Goal: Information Seeking & Learning: Learn about a topic

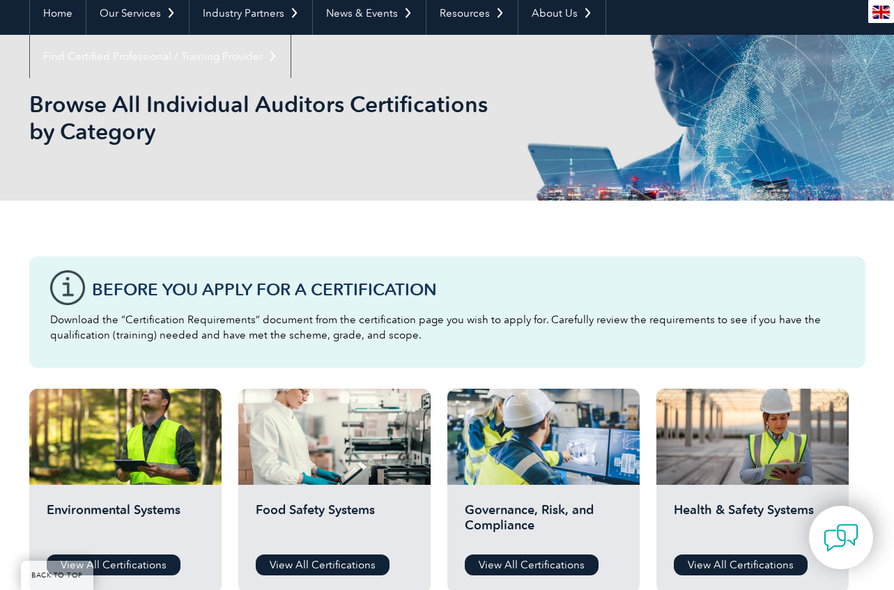
scroll to position [279, 0]
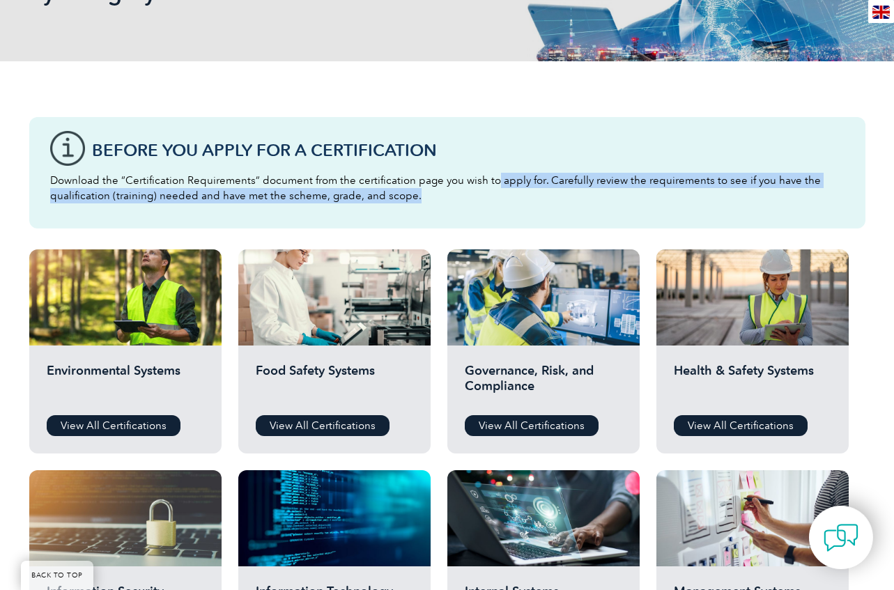
drag, startPoint x: 488, startPoint y: 179, endPoint x: 691, endPoint y: 200, distance: 203.9
click at [691, 200] on p "Download the “Certification Requirements” document from the certification page …" at bounding box center [447, 188] width 794 height 31
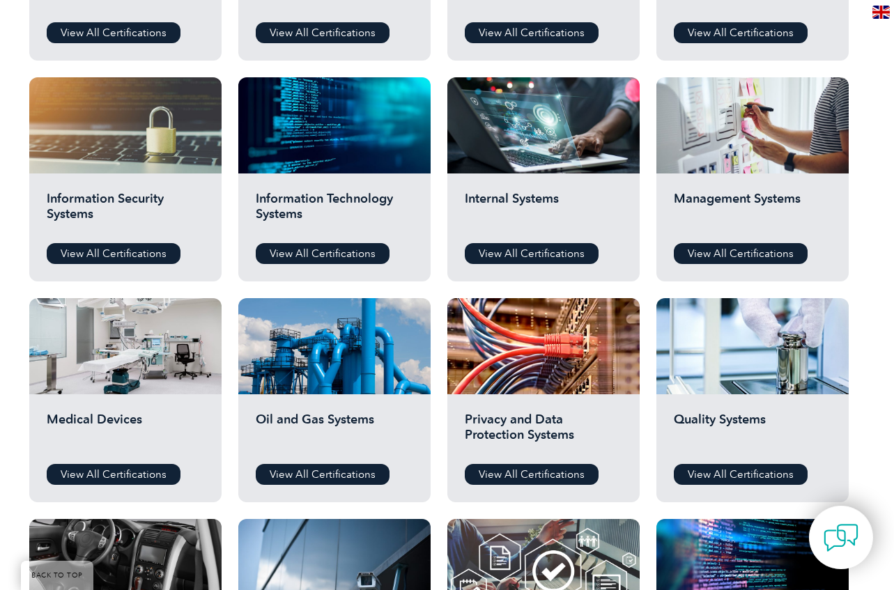
scroll to position [697, 0]
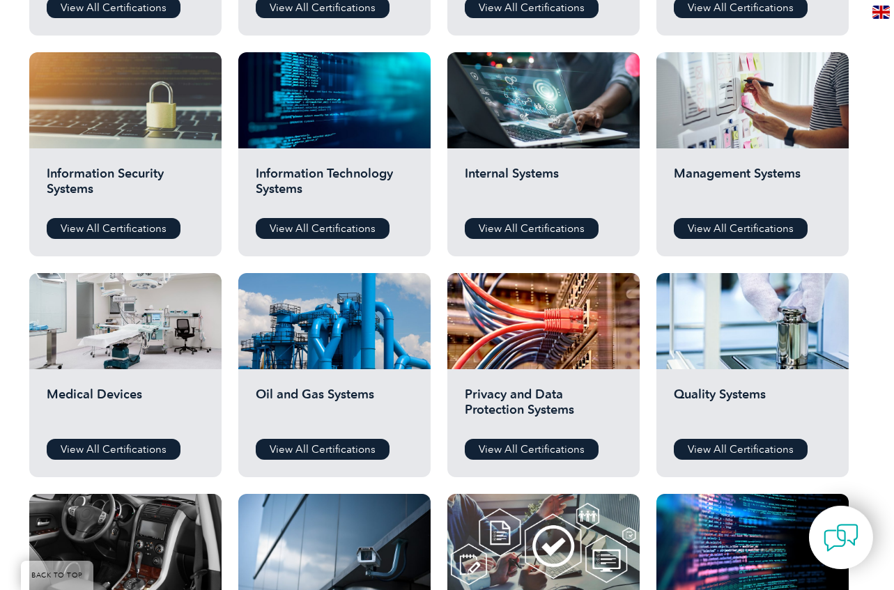
click at [737, 167] on h2 "Management Systems" at bounding box center [752, 187] width 157 height 42
click at [746, 221] on link "View All Certifications" at bounding box center [741, 228] width 134 height 21
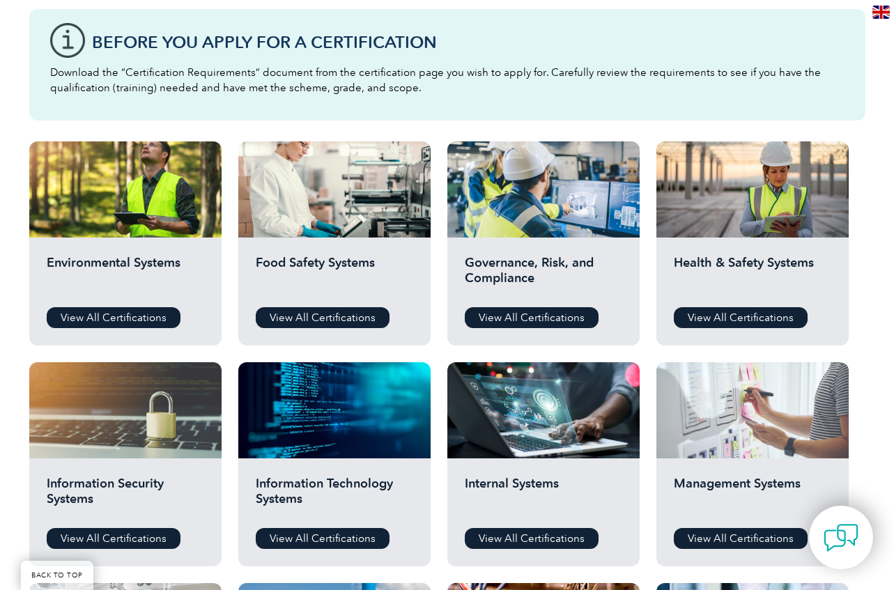
scroll to position [418, 0]
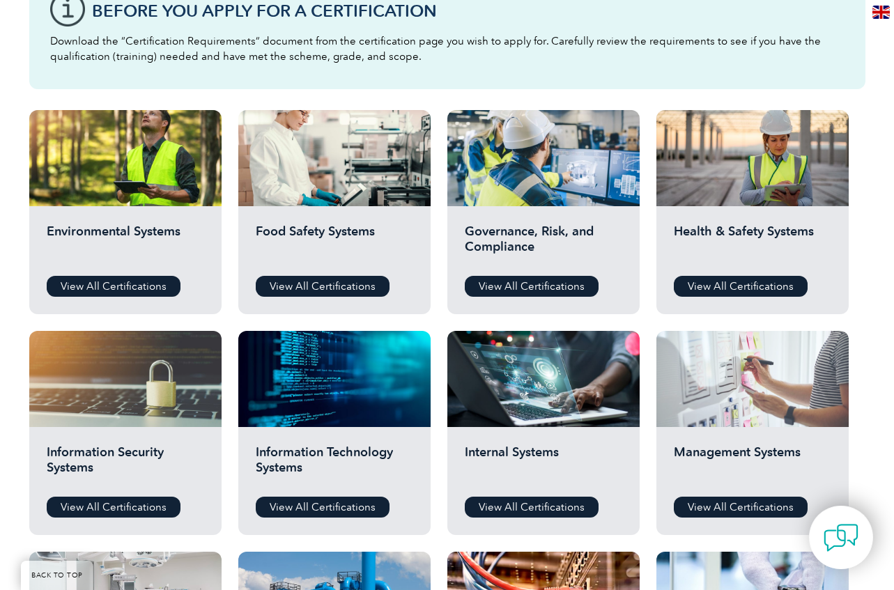
drag, startPoint x: 741, startPoint y: 433, endPoint x: 751, endPoint y: 424, distance: 13.8
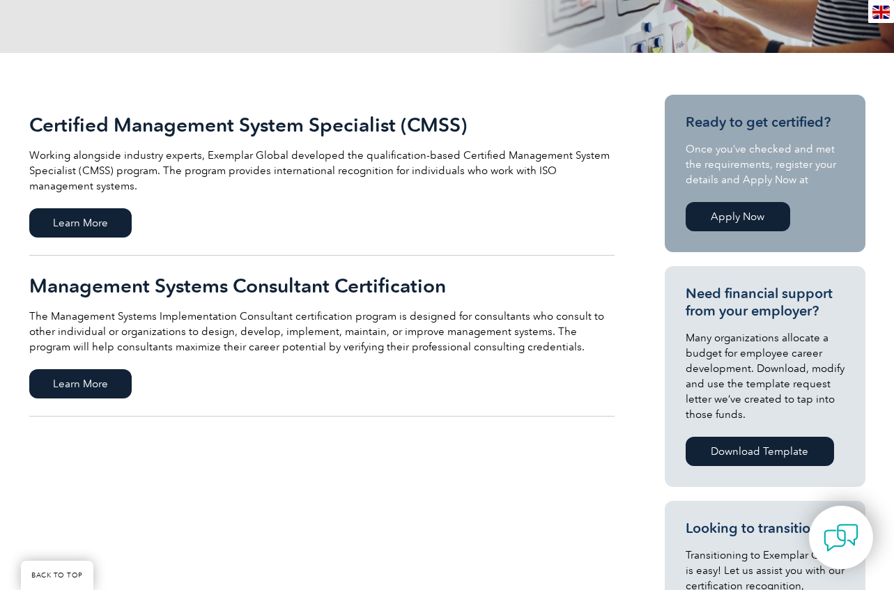
scroll to position [139, 0]
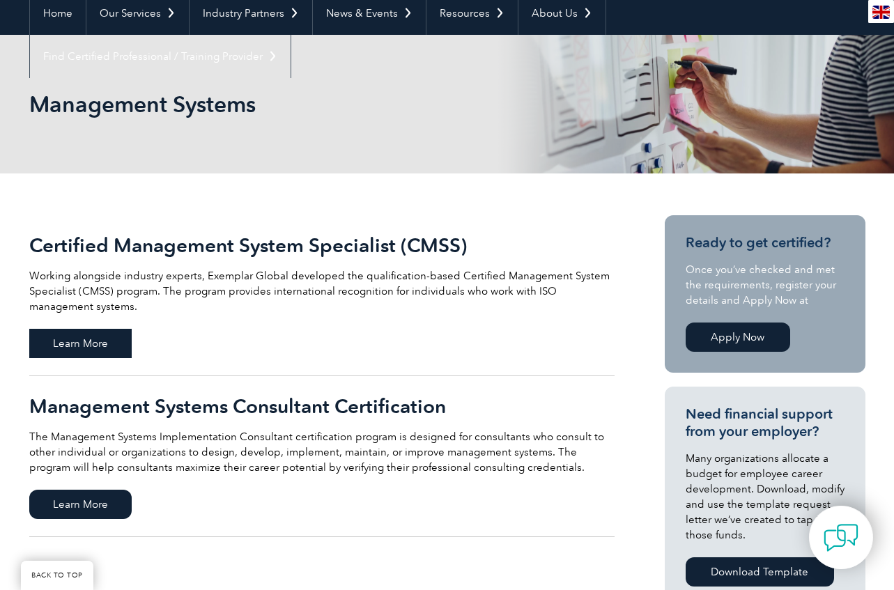
click at [112, 342] on span "Learn More" at bounding box center [80, 343] width 102 height 29
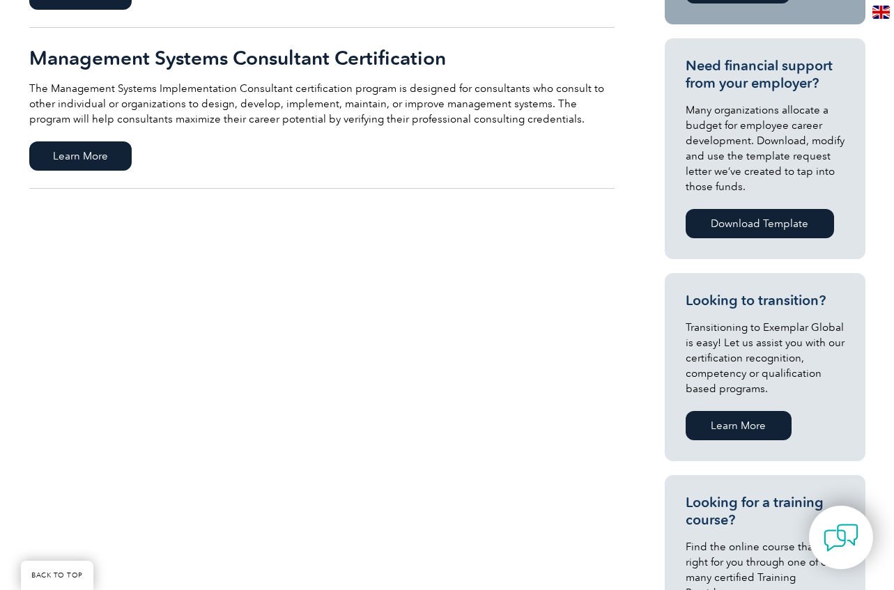
scroll to position [209, 0]
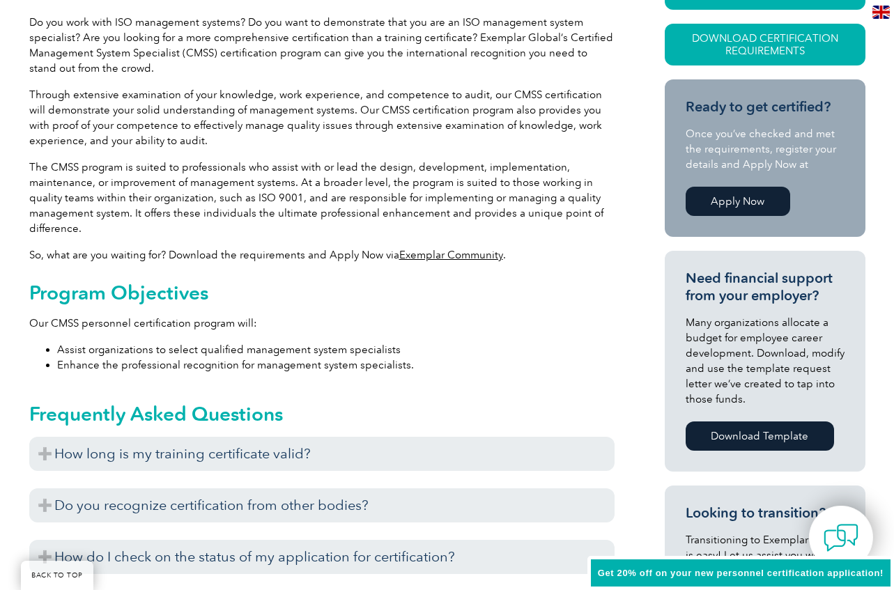
scroll to position [455, 0]
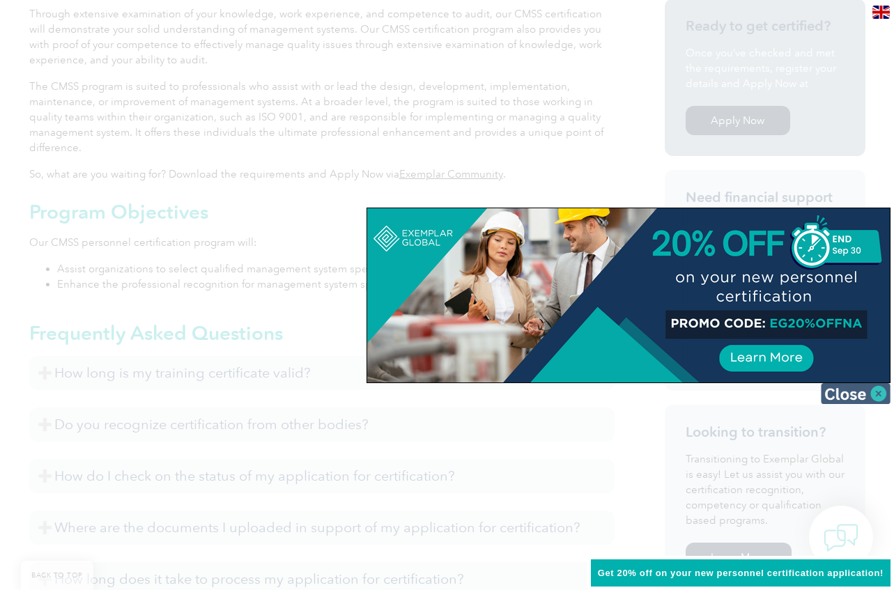
click at [855, 401] on img at bounding box center [856, 393] width 70 height 21
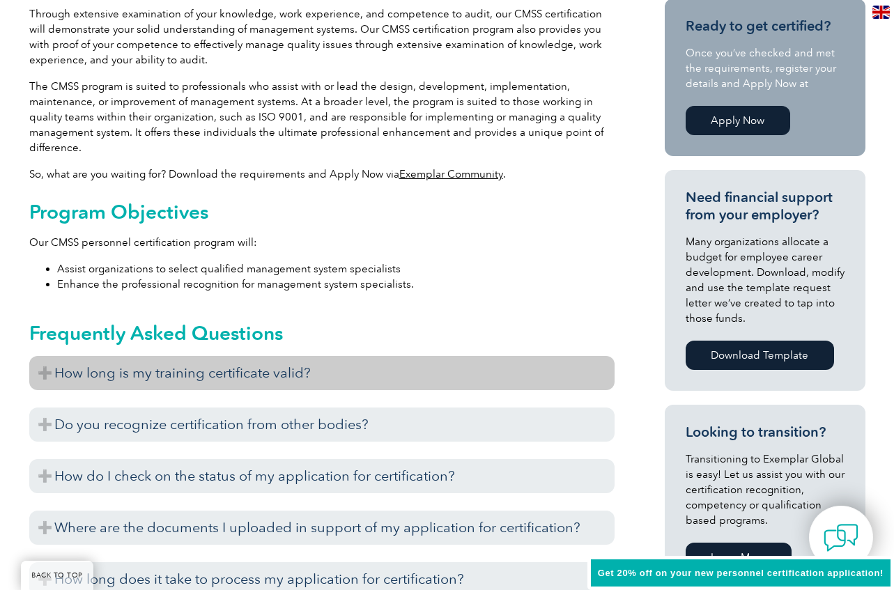
click at [422, 381] on h3 "How long is my training certificate valid?" at bounding box center [321, 373] width 585 height 34
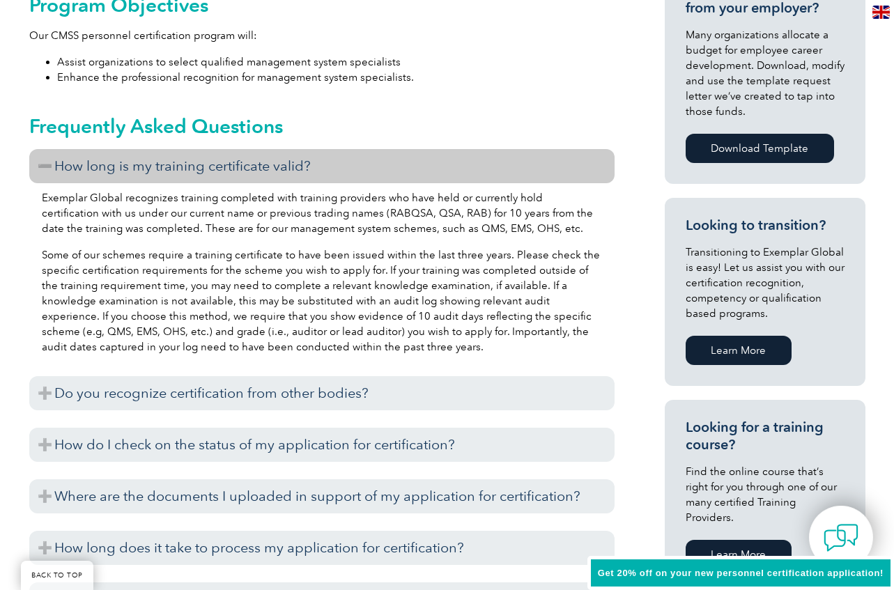
scroll to position [664, 0]
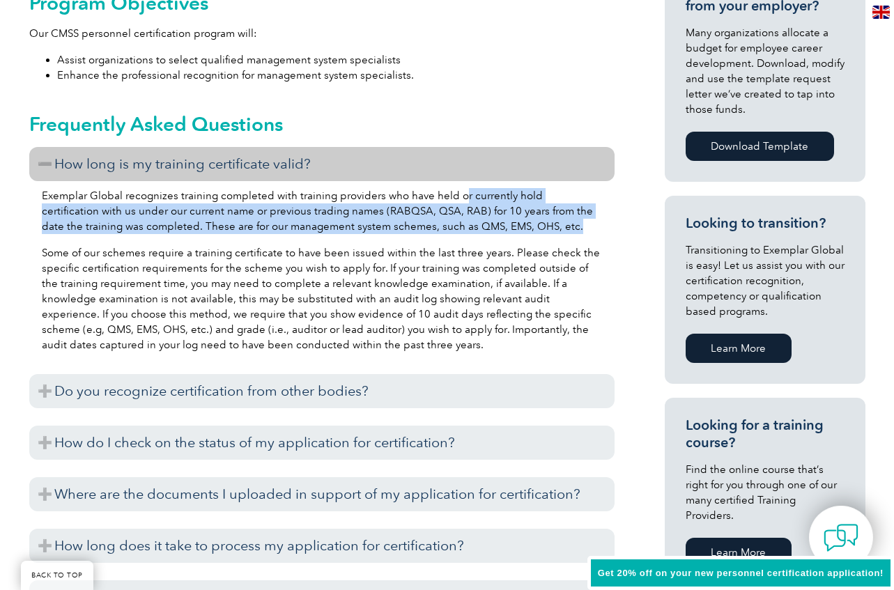
drag, startPoint x: 459, startPoint y: 192, endPoint x: 562, endPoint y: 229, distance: 109.3
click at [562, 229] on p "Exemplar Global recognizes training completed with training providers who have …" at bounding box center [322, 211] width 560 height 46
click at [532, 230] on p "Exemplar Global recognizes training completed with training providers who have …" at bounding box center [322, 211] width 560 height 46
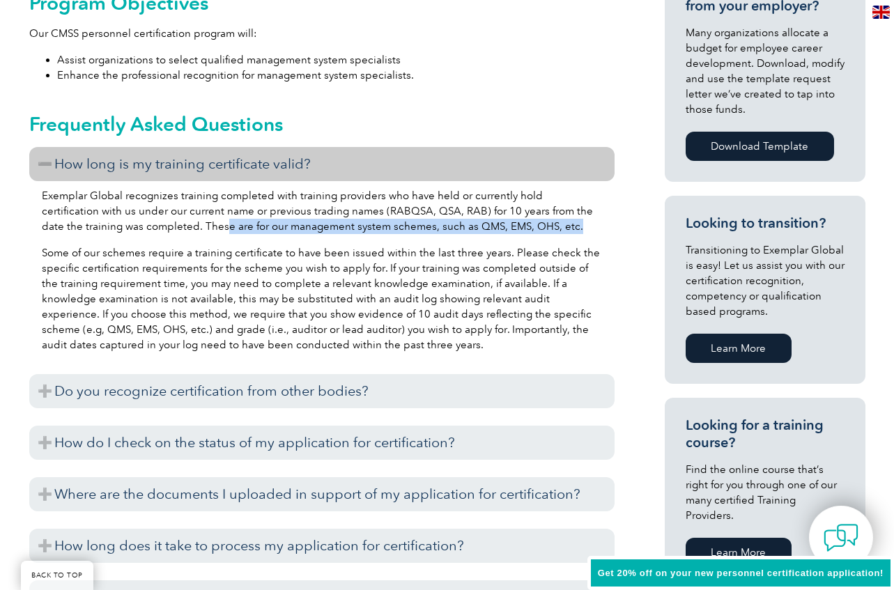
drag, startPoint x: 180, startPoint y: 224, endPoint x: 567, endPoint y: 228, distance: 386.8
click at [567, 228] on p "Exemplar Global recognizes training completed with training providers who have …" at bounding box center [322, 211] width 560 height 46
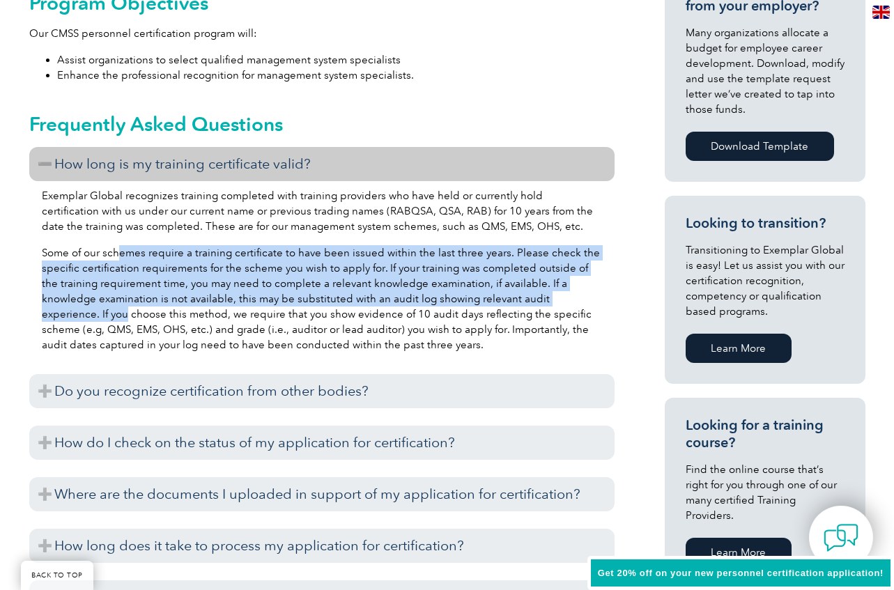
drag, startPoint x: 116, startPoint y: 254, endPoint x: 590, endPoint y: 293, distance: 475.5
click at [590, 293] on p "Some of our schemes require a training certificate to have been issued within t…" at bounding box center [322, 298] width 560 height 107
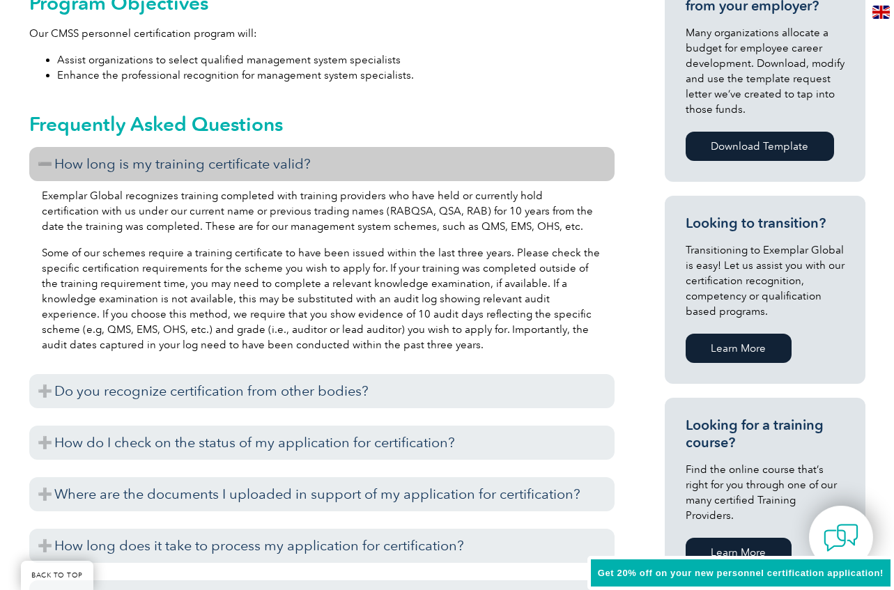
click at [400, 310] on p "Some of our schemes require a training certificate to have been issued within t…" at bounding box center [322, 298] width 560 height 107
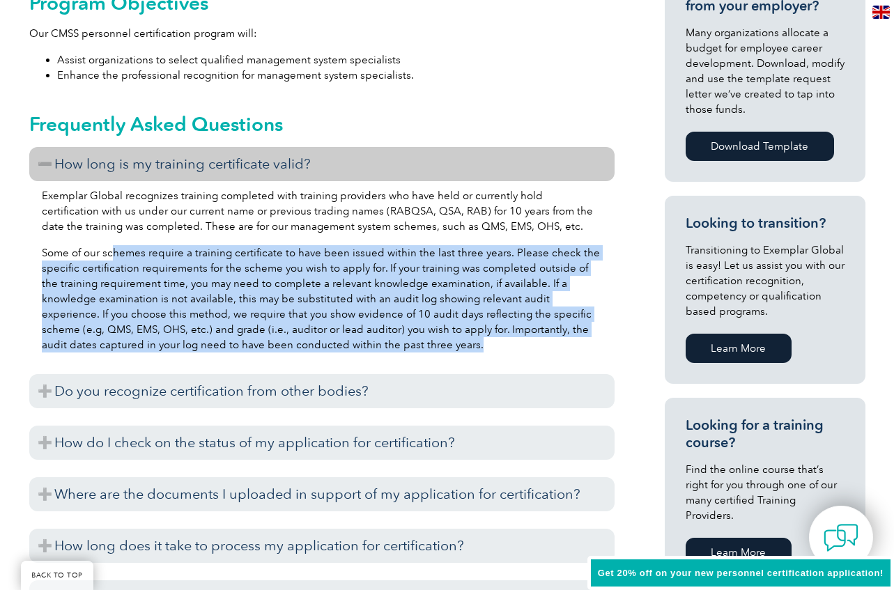
drag, startPoint x: 114, startPoint y: 245, endPoint x: 429, endPoint y: 343, distance: 329.3
click at [429, 343] on div "Exemplar Global recognizes training completed with training providers who have …" at bounding box center [321, 272] width 585 height 183
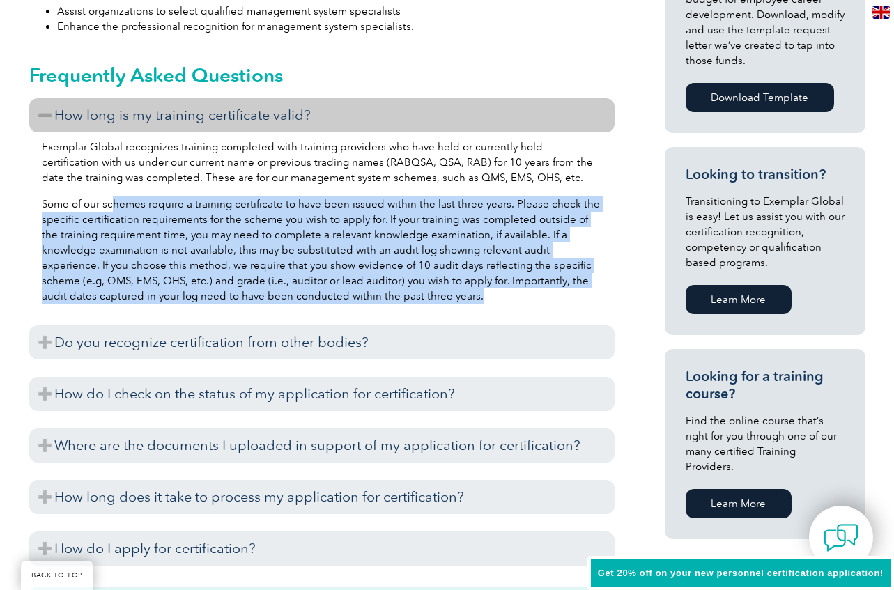
scroll to position [734, 0]
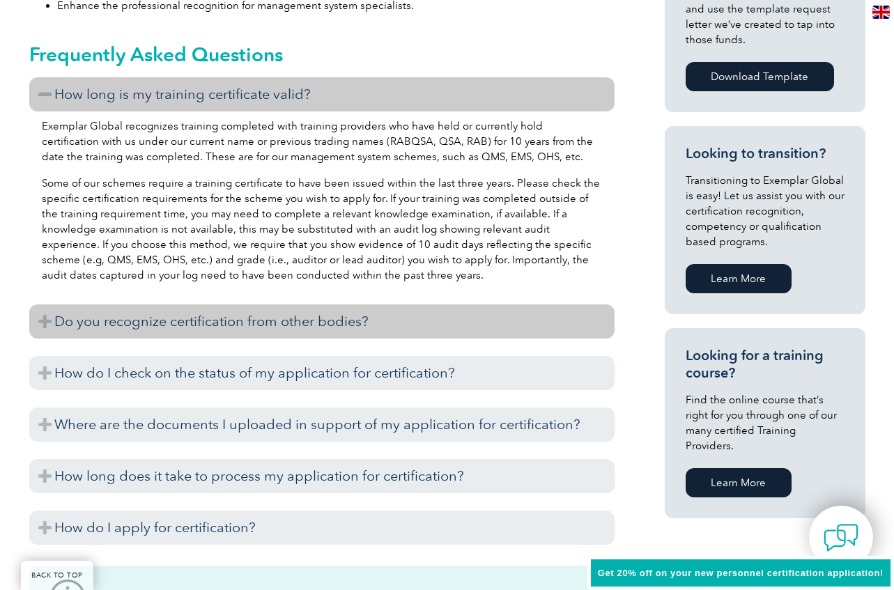
click at [358, 313] on h3 "Do you recognize certification from other bodies?" at bounding box center [321, 322] width 585 height 34
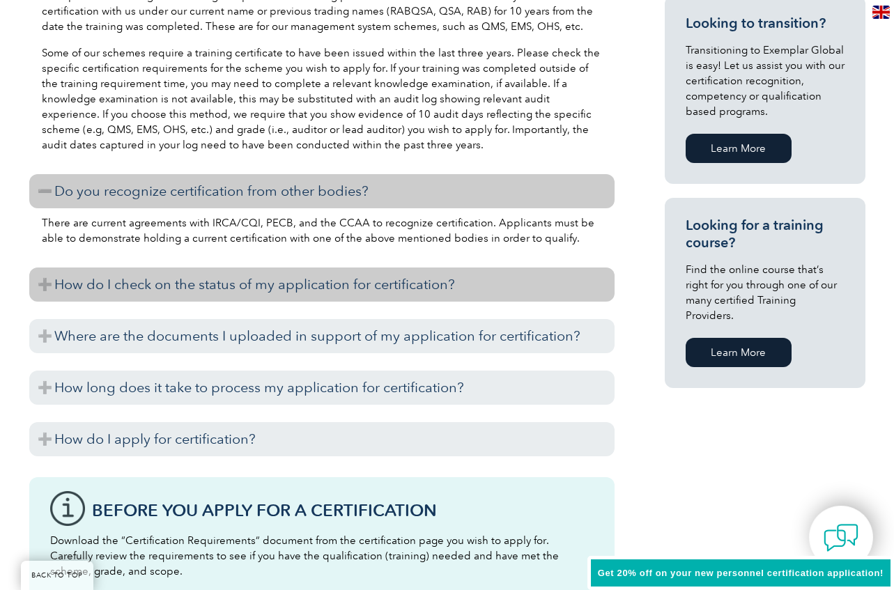
scroll to position [943, 0]
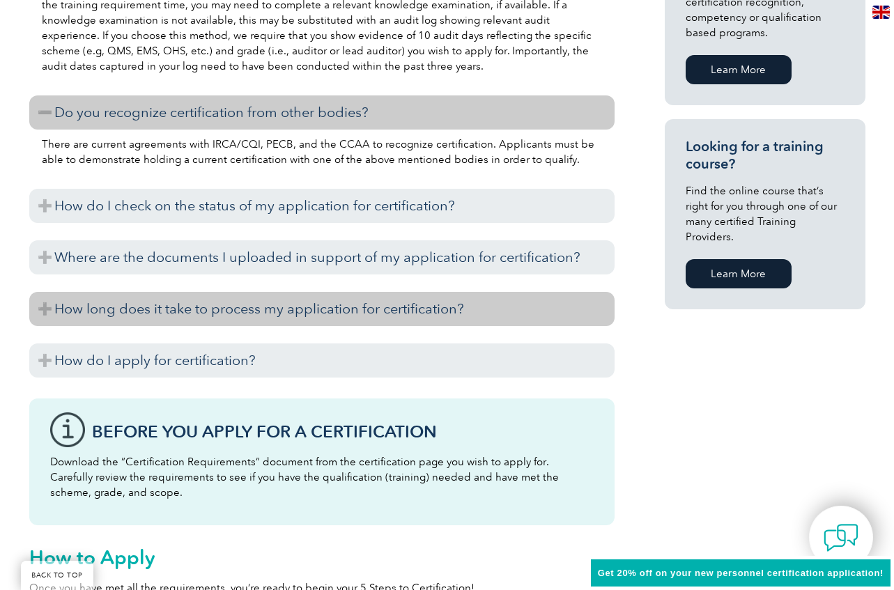
click at [366, 319] on h3 "How long does it take to process my application for certification?" at bounding box center [321, 309] width 585 height 34
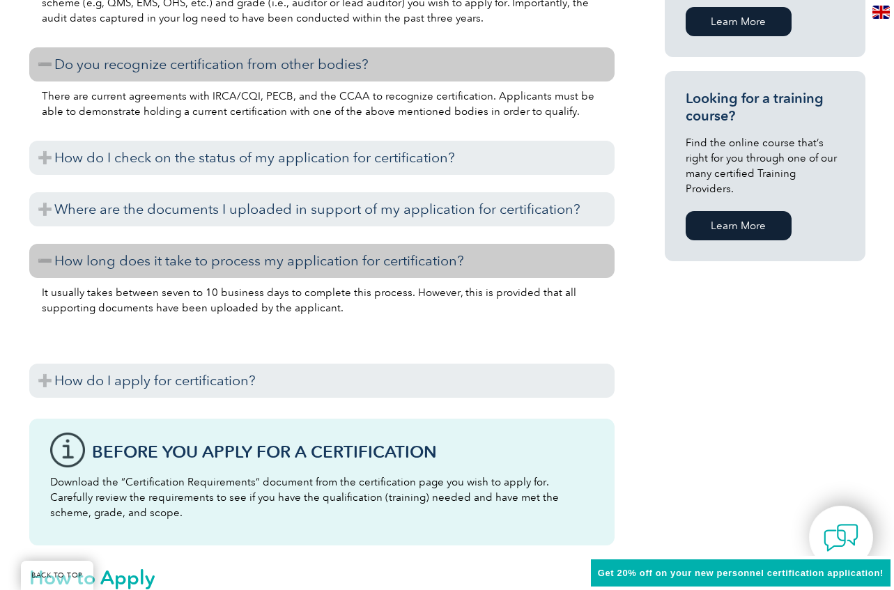
scroll to position [1082, 0]
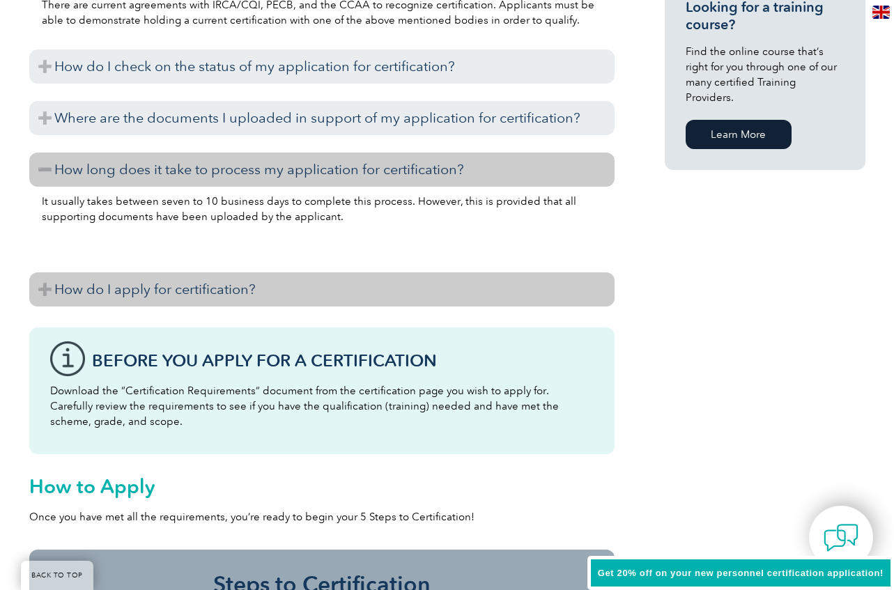
click at [369, 295] on h3 "How do I apply for certification?" at bounding box center [321, 289] width 585 height 34
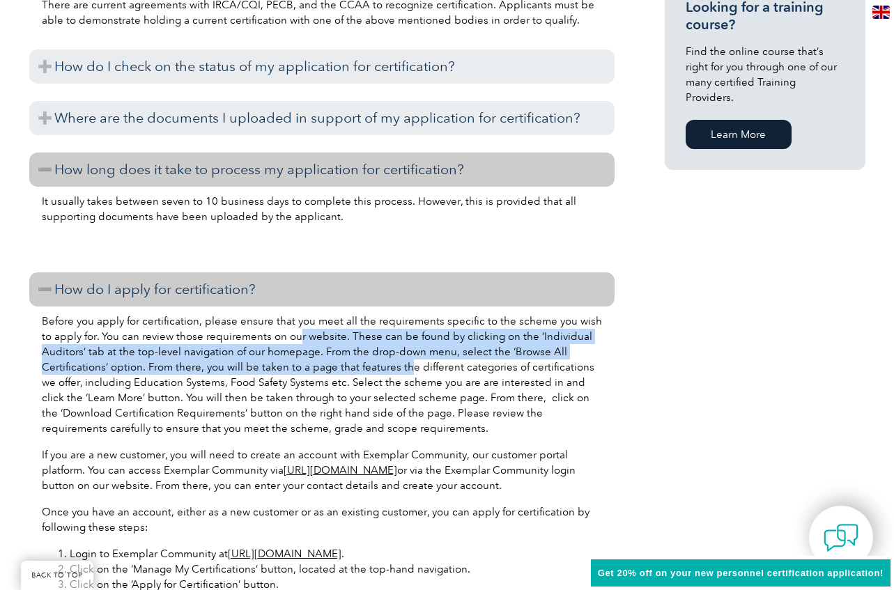
drag, startPoint x: 285, startPoint y: 331, endPoint x: 403, endPoint y: 372, distance: 124.7
click at [403, 372] on p "Before you apply for certification, please ensure that you meet all the require…" at bounding box center [322, 375] width 560 height 123
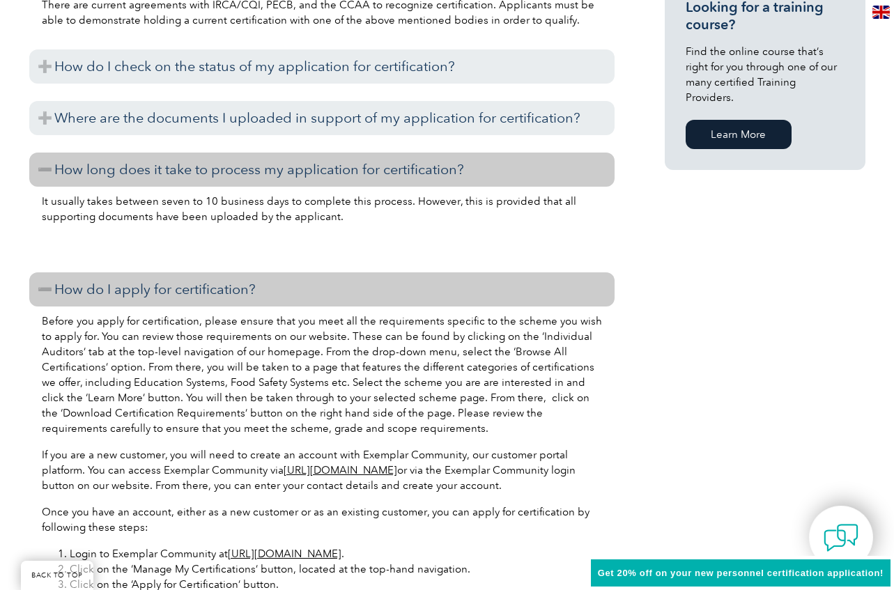
click at [427, 367] on p "Before you apply for certification, please ensure that you meet all the require…" at bounding box center [322, 375] width 560 height 123
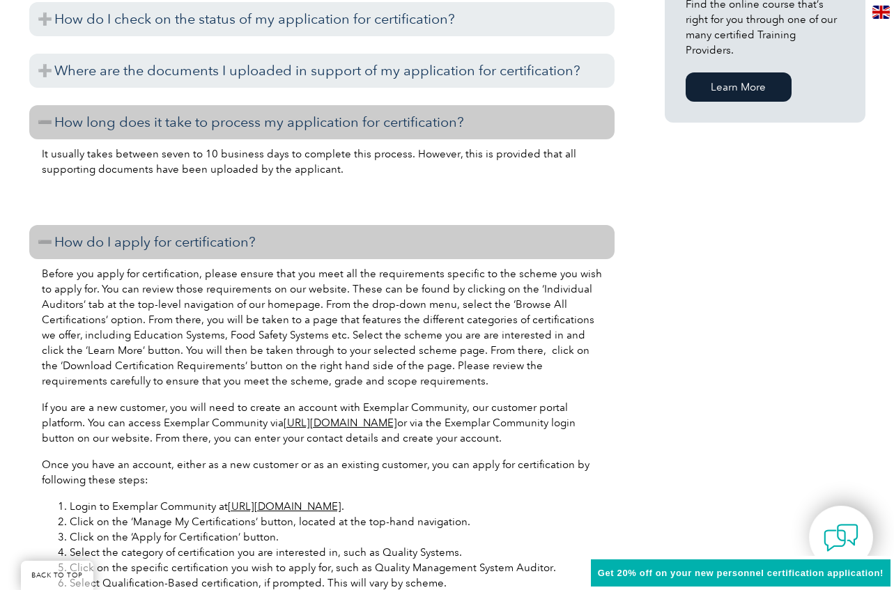
scroll to position [1152, 0]
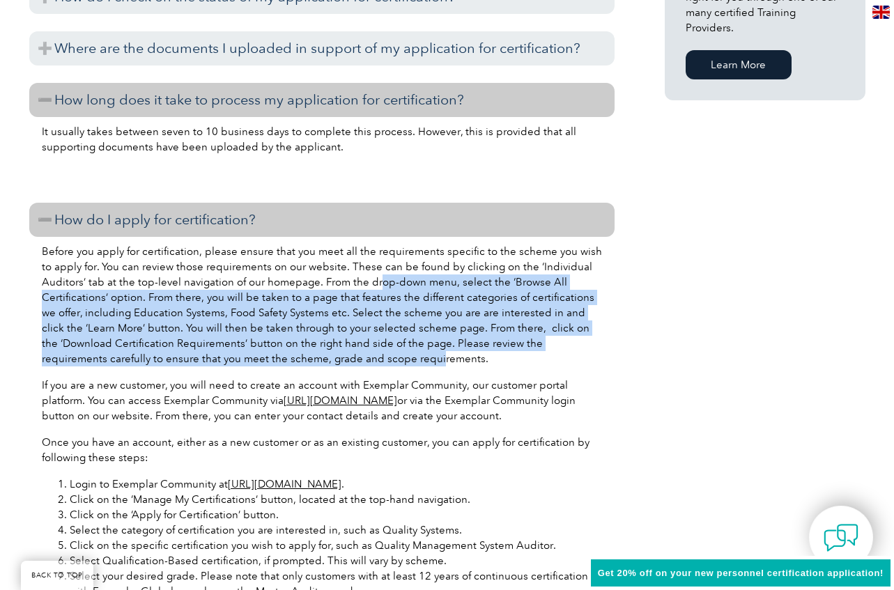
drag, startPoint x: 377, startPoint y: 282, endPoint x: 365, endPoint y: 362, distance: 81.0
click at [367, 362] on p "Before you apply for certification, please ensure that you meet all the require…" at bounding box center [322, 305] width 560 height 123
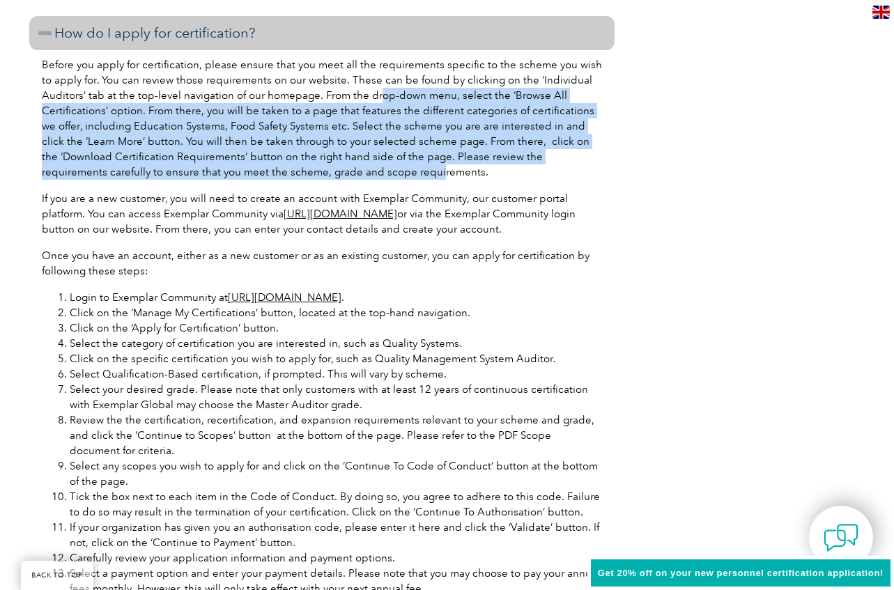
scroll to position [1361, 0]
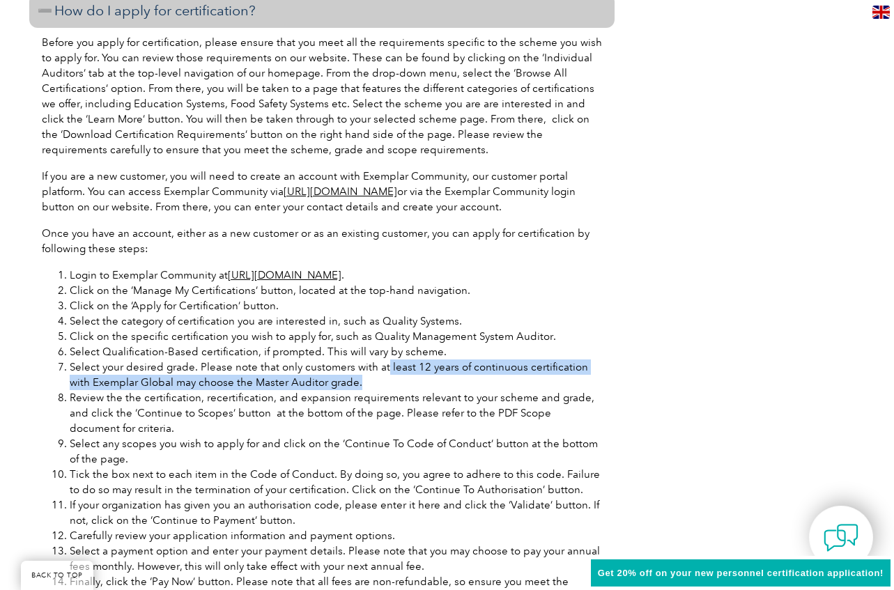
drag, startPoint x: 381, startPoint y: 365, endPoint x: 355, endPoint y: 386, distance: 33.7
click at [355, 386] on li "Select your desired grade. Please note that only customers with at least 12 yea…" at bounding box center [336, 375] width 532 height 31
click at [351, 385] on li "Select your desired grade. Please note that only customers with at least 12 yea…" at bounding box center [336, 375] width 532 height 31
drag, startPoint x: 347, startPoint y: 383, endPoint x: 198, endPoint y: 361, distance: 150.8
click at [198, 361] on li "Select your desired grade. Please note that only customers with at least 12 yea…" at bounding box center [336, 375] width 532 height 31
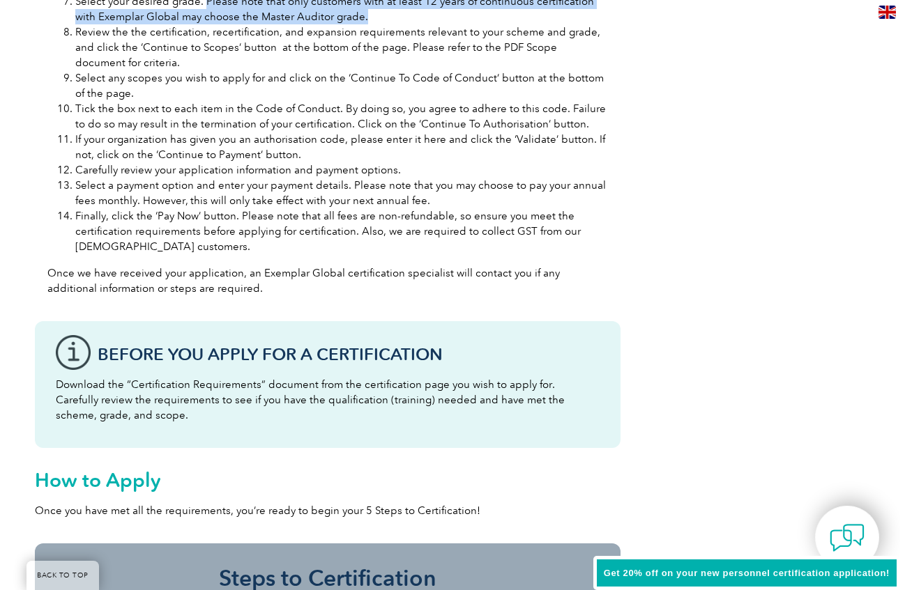
scroll to position [236, 0]
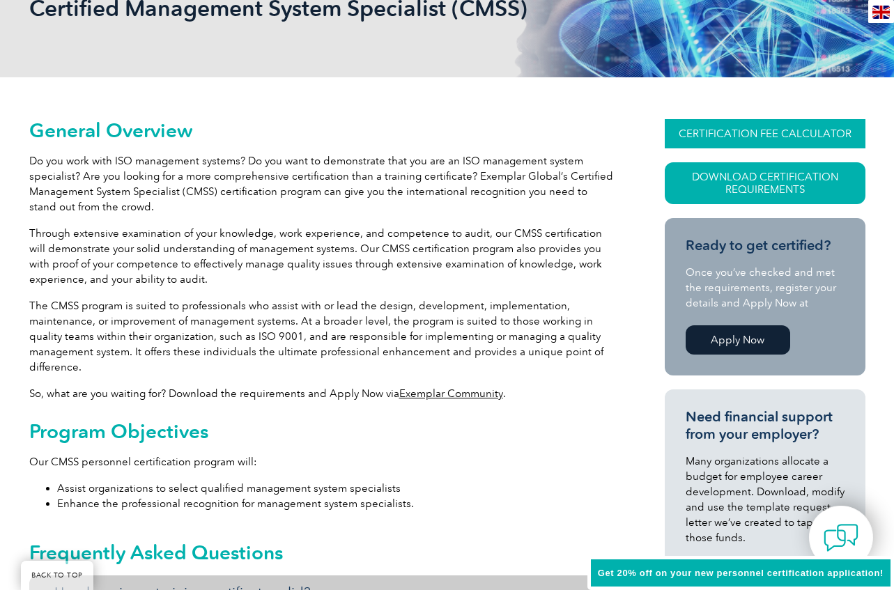
click at [804, 132] on link "CERTIFICATION FEE CALCULATOR" at bounding box center [765, 133] width 201 height 29
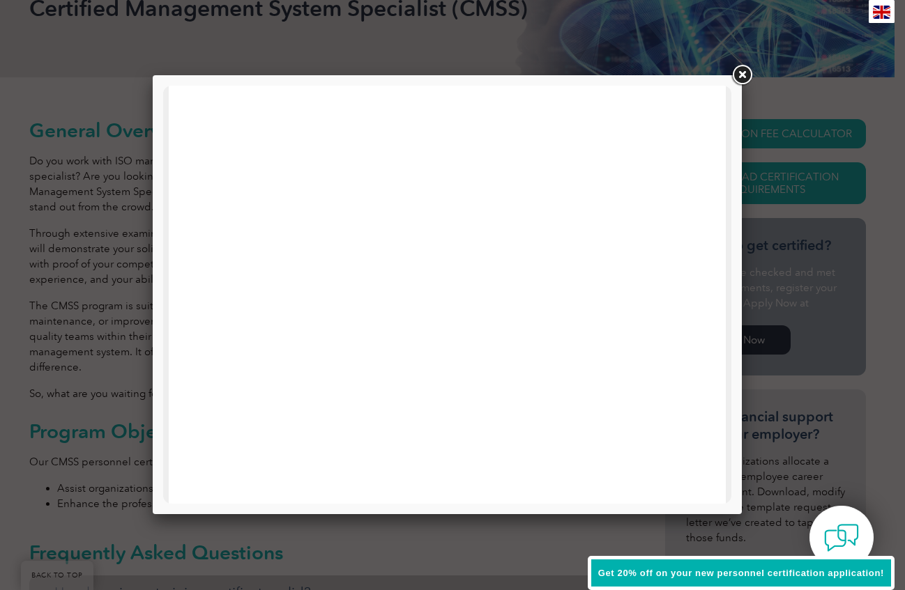
scroll to position [0, 0]
click at [742, 77] on link at bounding box center [741, 75] width 25 height 25
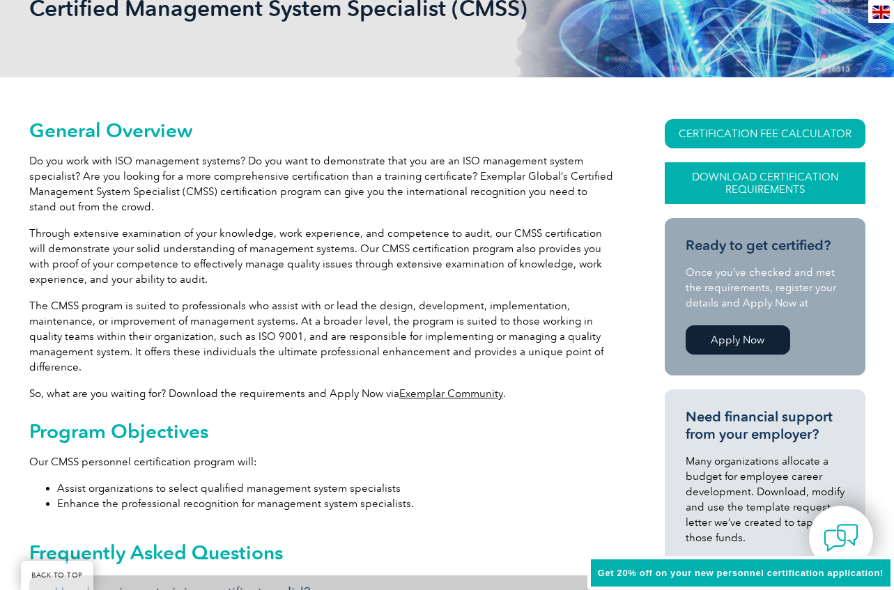
click at [760, 168] on link "Download Certification Requirements" at bounding box center [765, 183] width 201 height 42
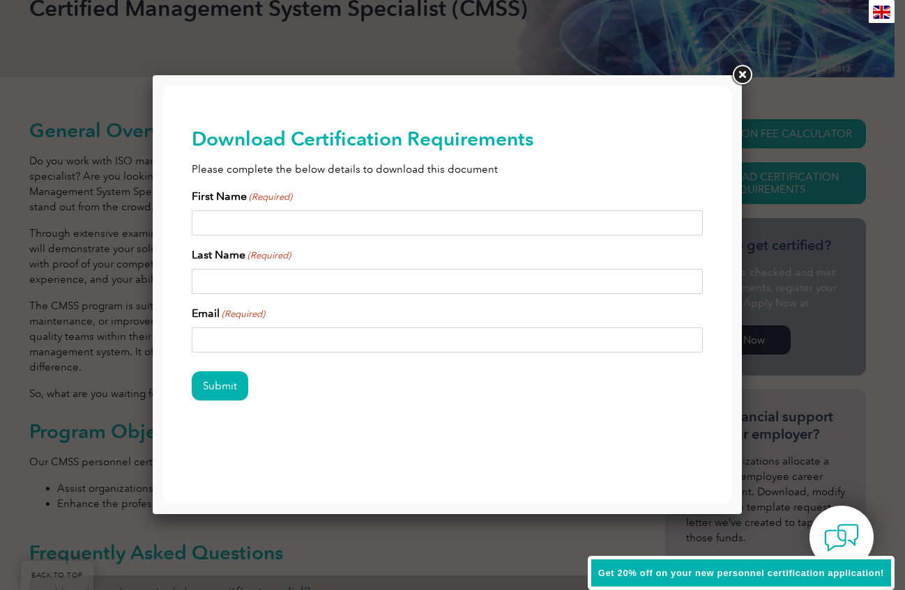
click at [364, 228] on input "First Name (Required)" at bounding box center [448, 222] width 512 height 25
type input "WenKai"
type input "Dong"
type input "wenkaidong007@gmail.com"
click at [224, 387] on input "Submit" at bounding box center [220, 385] width 56 height 29
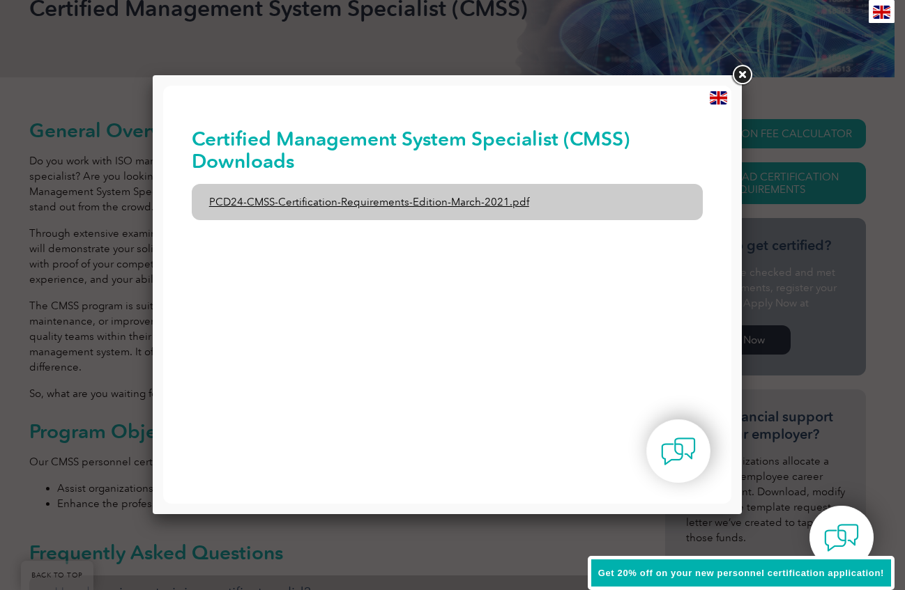
click at [378, 199] on link "PCD24-CMSS-Certification-Requirements-Edition-March-2021.pdf" at bounding box center [448, 202] width 512 height 36
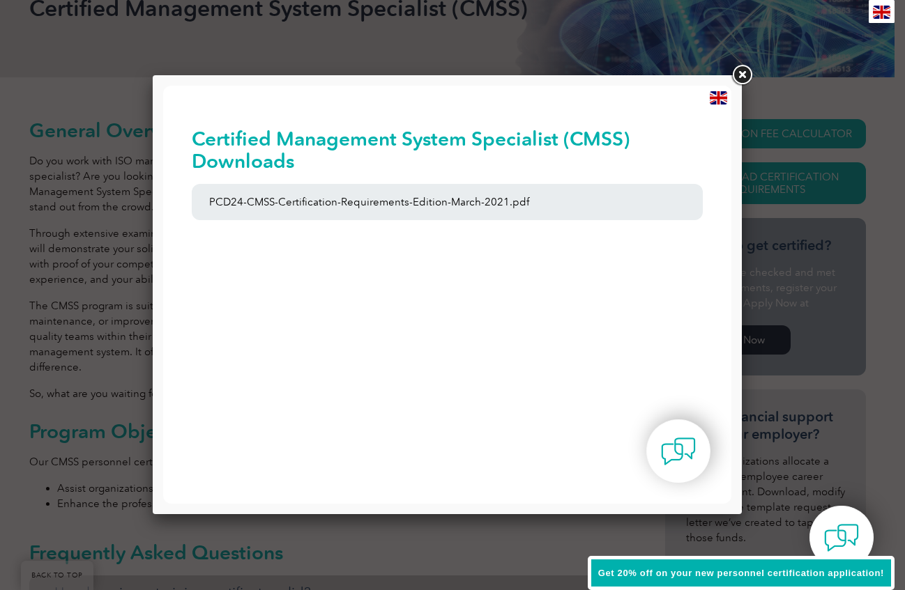
click at [743, 72] on link at bounding box center [741, 75] width 25 height 25
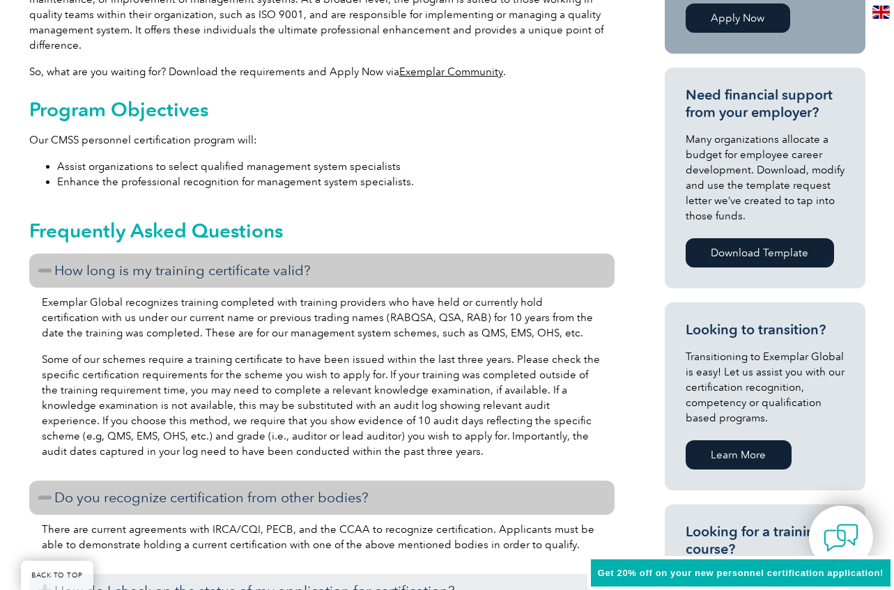
scroll to position [584, 0]
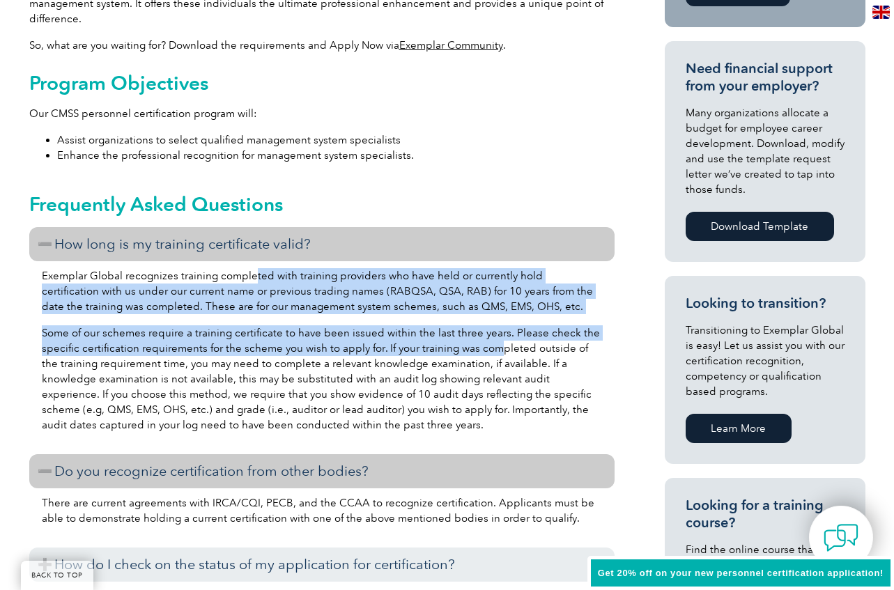
drag, startPoint x: 254, startPoint y: 276, endPoint x: 468, endPoint y: 355, distance: 228.6
click at [472, 354] on div "Exemplar Global recognizes training completed with training providers who have …" at bounding box center [321, 352] width 585 height 183
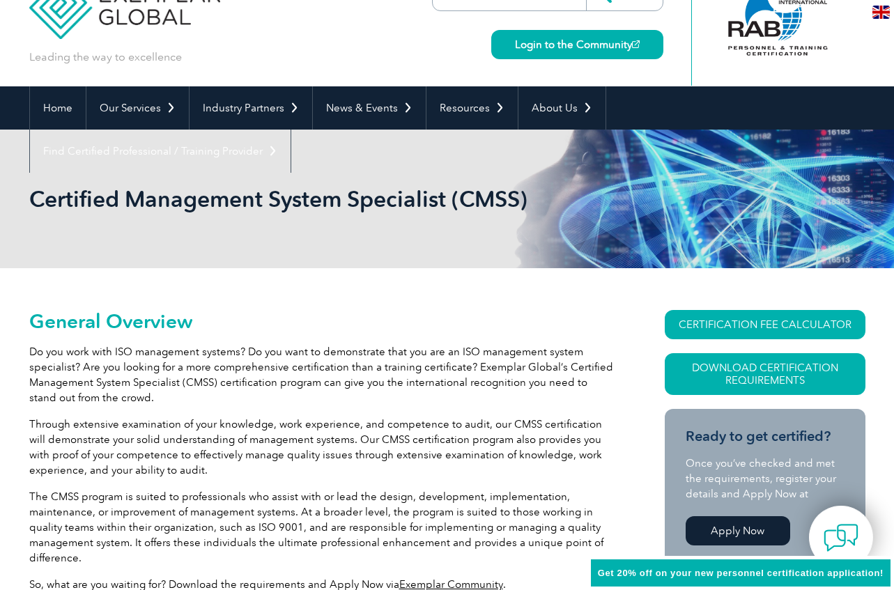
scroll to position [0, 0]
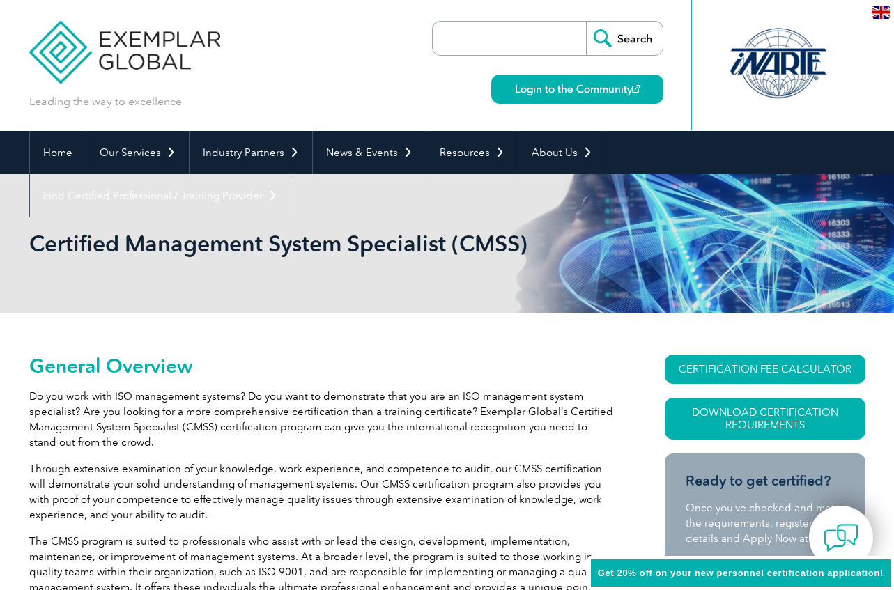
drag, startPoint x: 359, startPoint y: 195, endPoint x: 358, endPoint y: 208, distance: 13.3
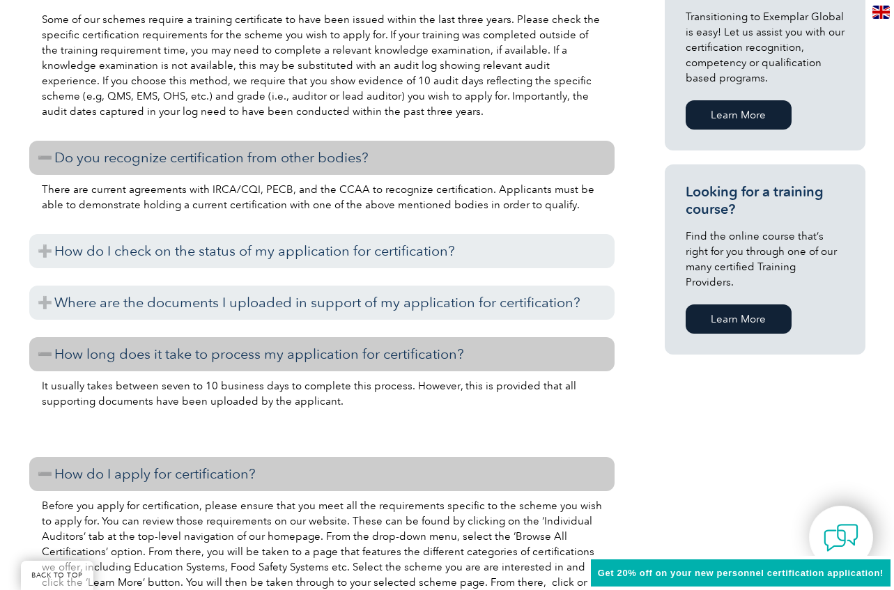
scroll to position [767, 0]
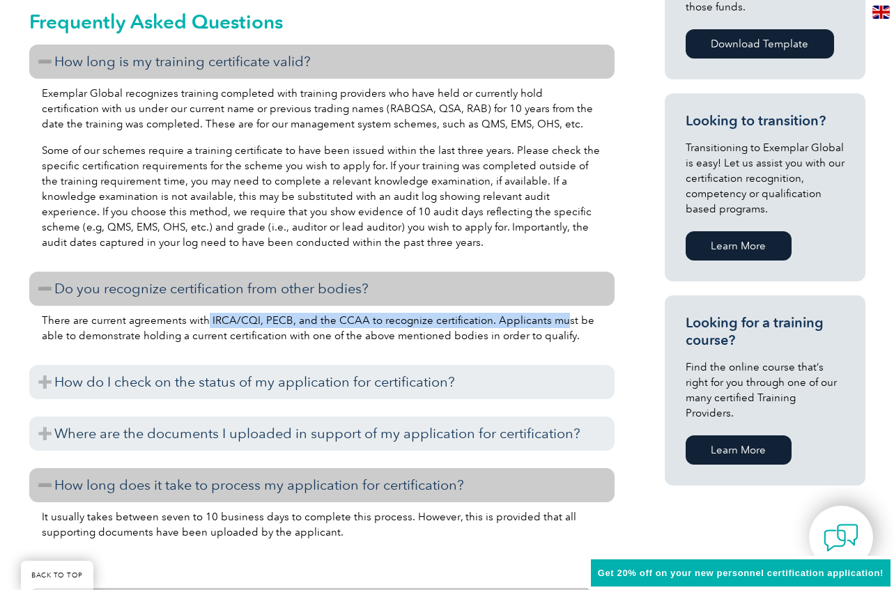
drag, startPoint x: 204, startPoint y: 319, endPoint x: 551, endPoint y: 302, distance: 347.5
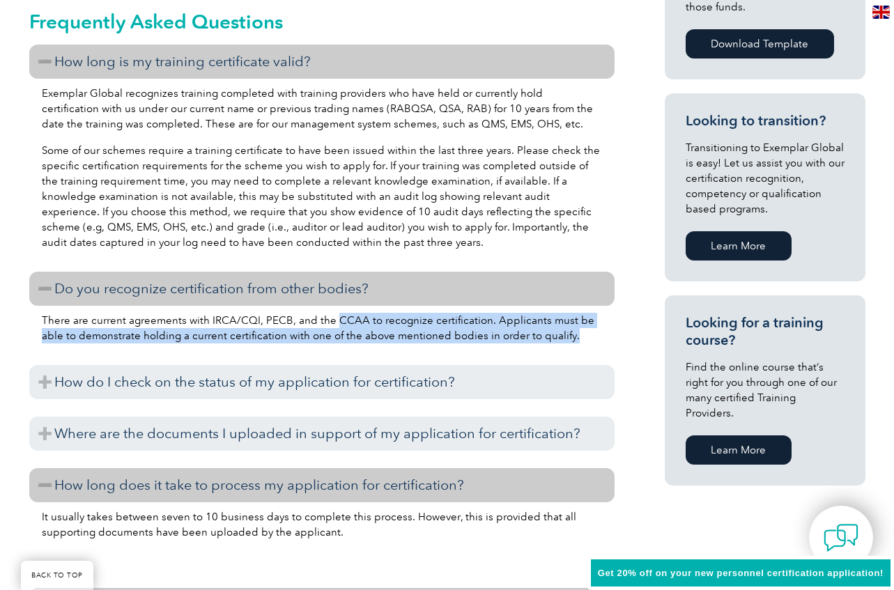
drag, startPoint x: 557, startPoint y: 331, endPoint x: 331, endPoint y: 315, distance: 226.4
click at [331, 315] on p "There are current agreements with IRCA/CQI, PECB, and the CCAA to recognize cer…" at bounding box center [322, 328] width 560 height 31
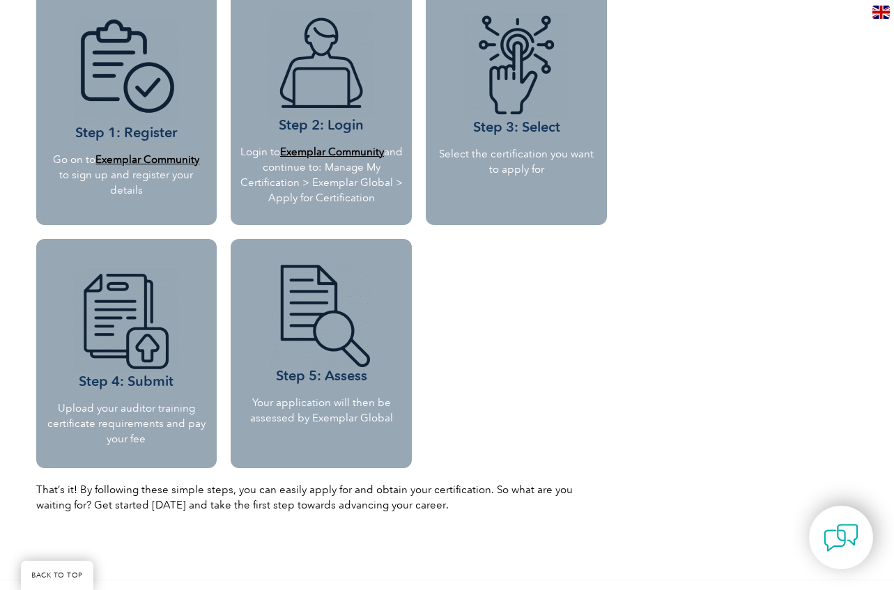
scroll to position [1379, 0]
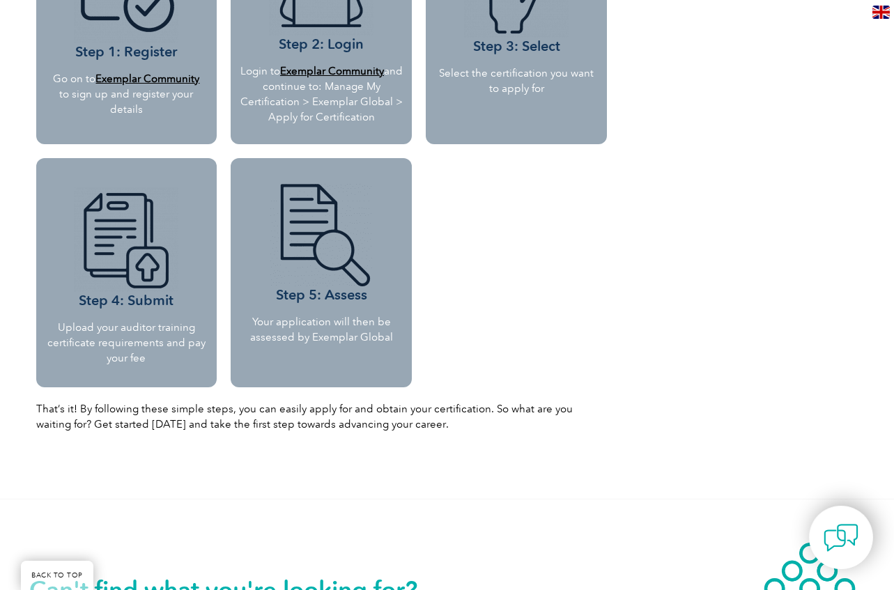
click at [150, 332] on p "Upload your auditor training certificate requirements and pay your fee" at bounding box center [127, 343] width 160 height 46
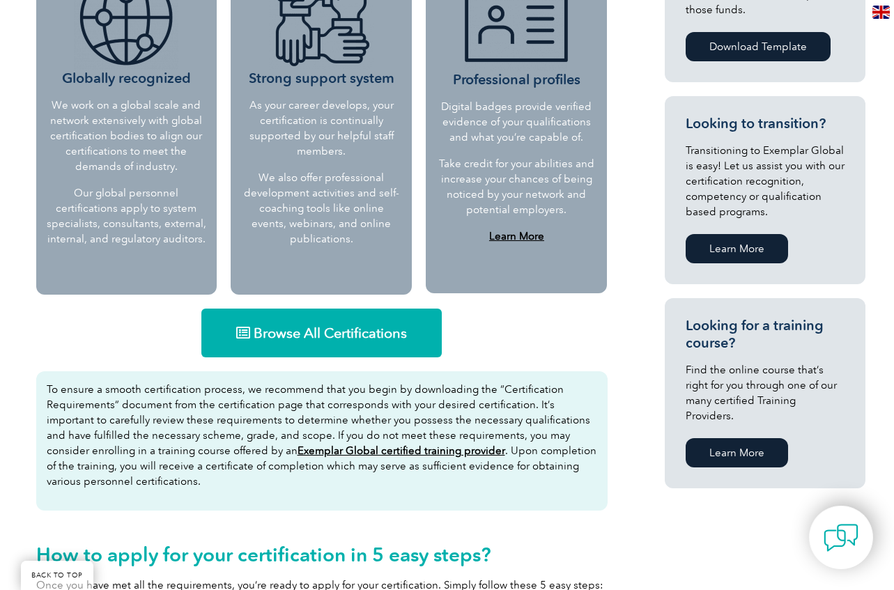
scroll to position [662, 0]
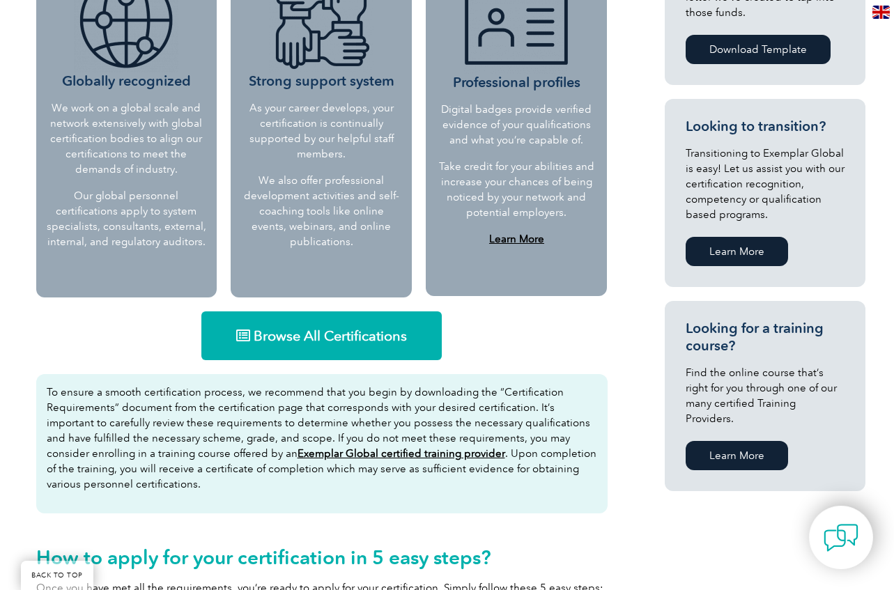
click at [351, 343] on span "Browse All Certifications" at bounding box center [330, 336] width 153 height 14
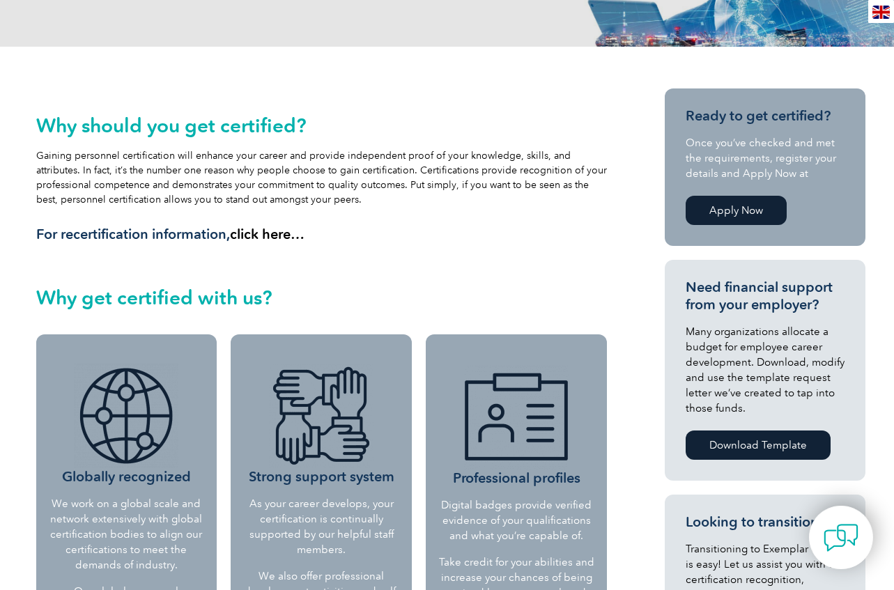
scroll to position [0, 0]
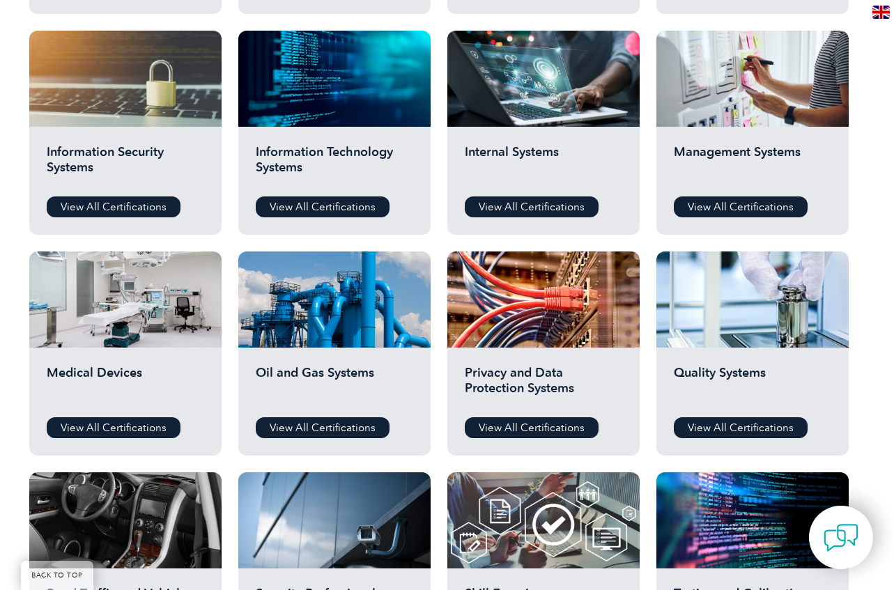
scroll to position [697, 0]
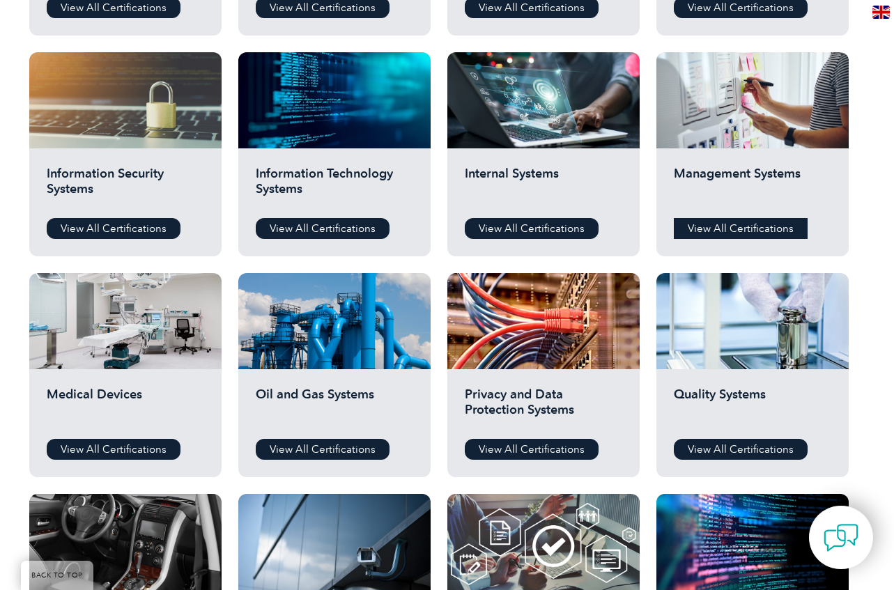
click at [700, 221] on link "View All Certifications" at bounding box center [741, 228] width 134 height 21
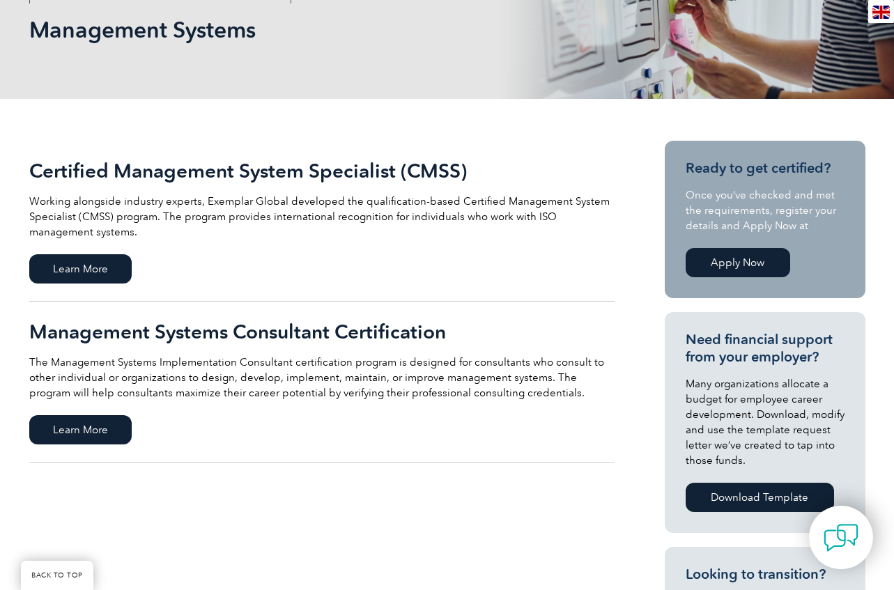
scroll to position [209, 0]
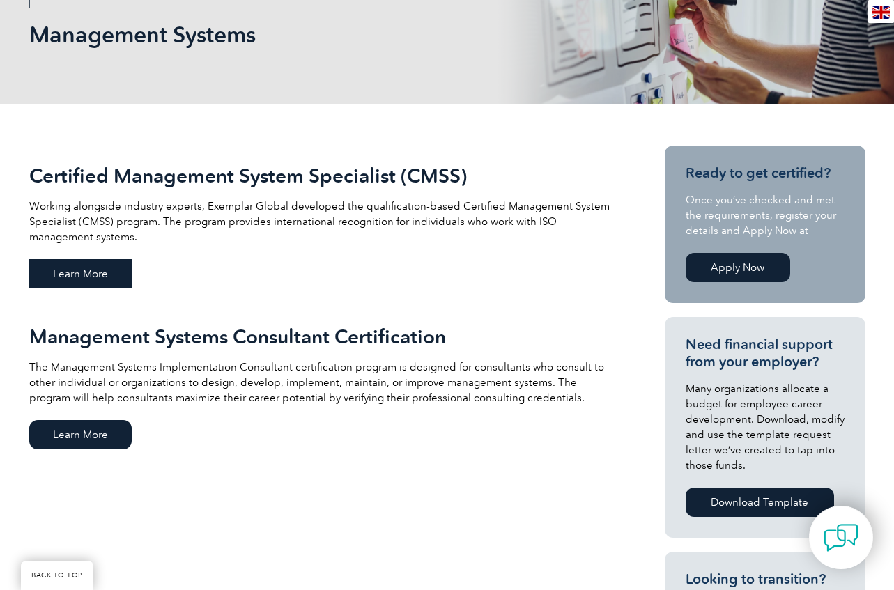
click at [78, 272] on span "Learn More" at bounding box center [80, 273] width 102 height 29
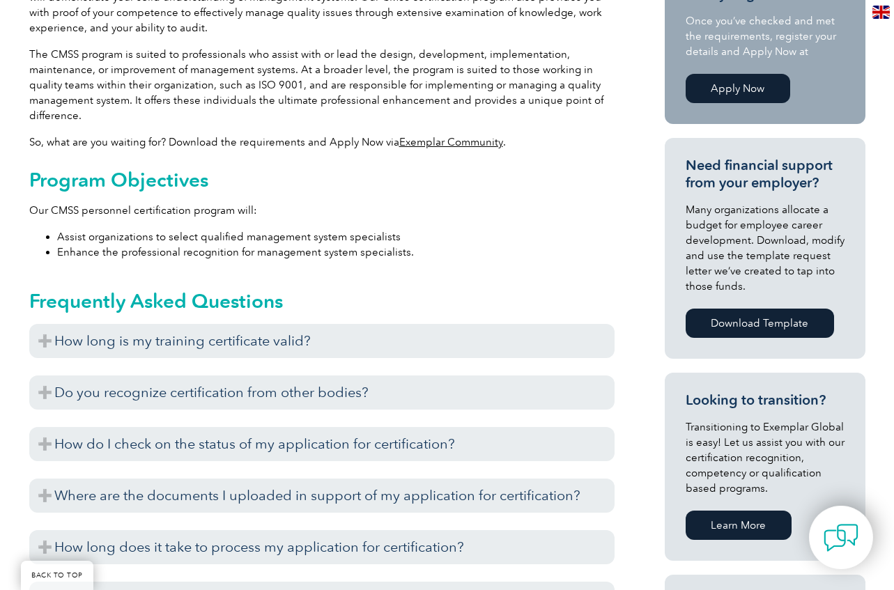
scroll to position [488, 0]
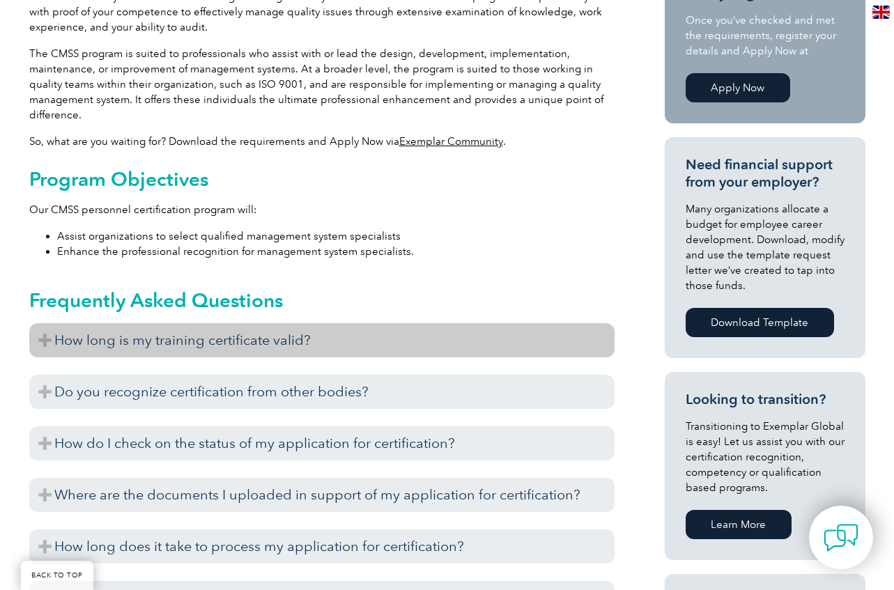
click at [371, 342] on h3 "How long is my training certificate valid?" at bounding box center [321, 340] width 585 height 34
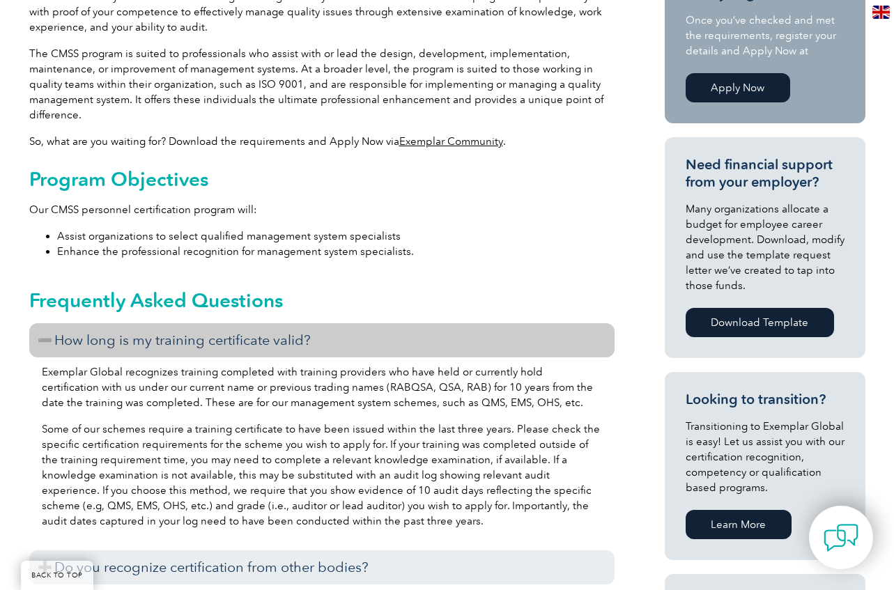
click at [371, 342] on h3 "How long is my training certificate valid?" at bounding box center [321, 340] width 585 height 34
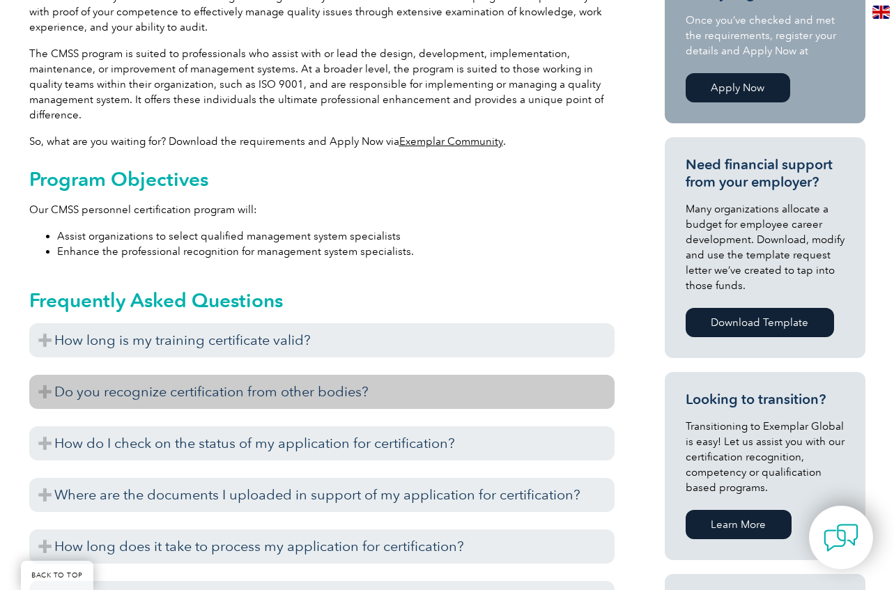
click at [330, 376] on h3 "Do you recognize certification from other bodies?" at bounding box center [321, 392] width 585 height 34
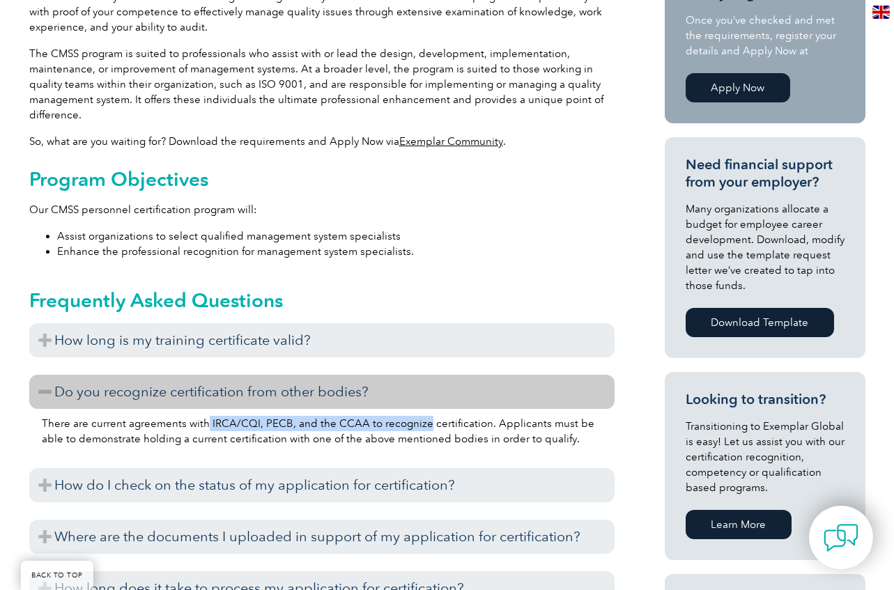
drag, startPoint x: 210, startPoint y: 420, endPoint x: 420, endPoint y: 430, distance: 209.3
click at [420, 430] on p "There are current agreements with IRCA/CQI, PECB, and the CCAA to recognize cer…" at bounding box center [322, 431] width 560 height 31
click at [464, 440] on p "There are current agreements with IRCA/CQI, PECB, and the CCAA to recognize cer…" at bounding box center [322, 431] width 560 height 31
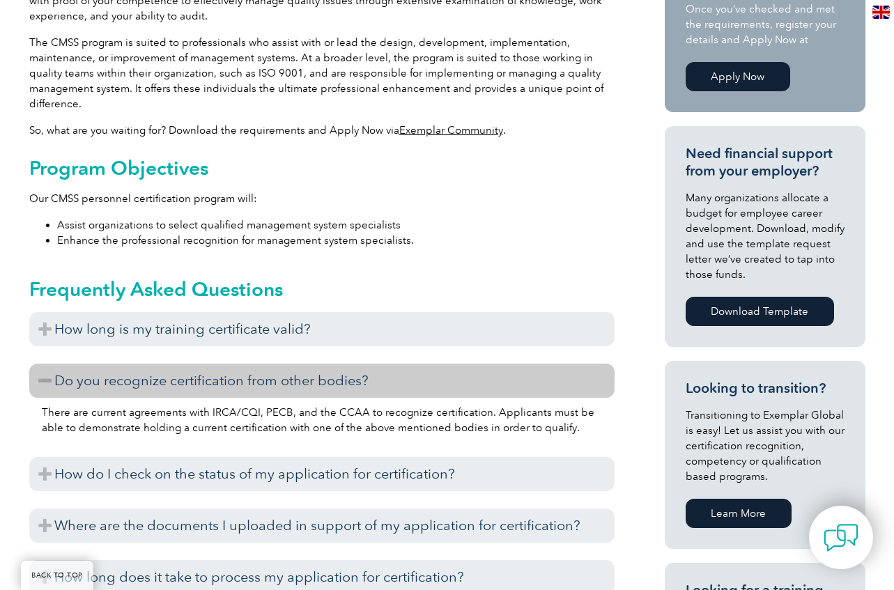
scroll to position [697, 0]
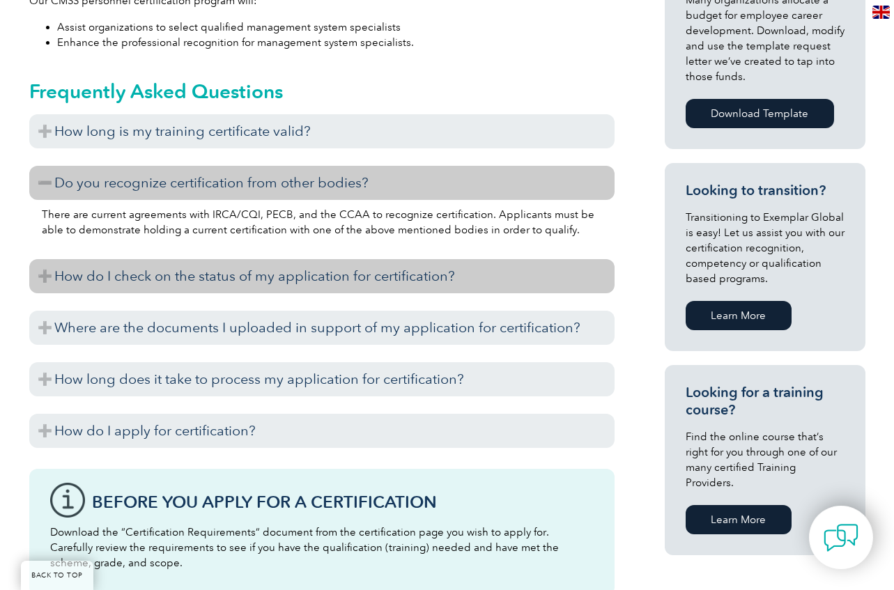
click at [380, 276] on h3 "How do I check on the status of my application for certification?" at bounding box center [321, 276] width 585 height 34
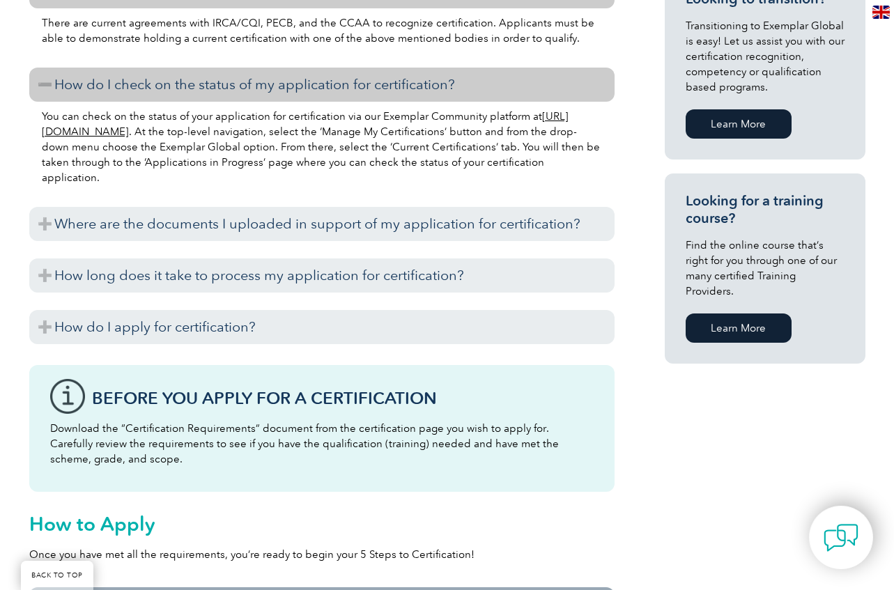
scroll to position [906, 0]
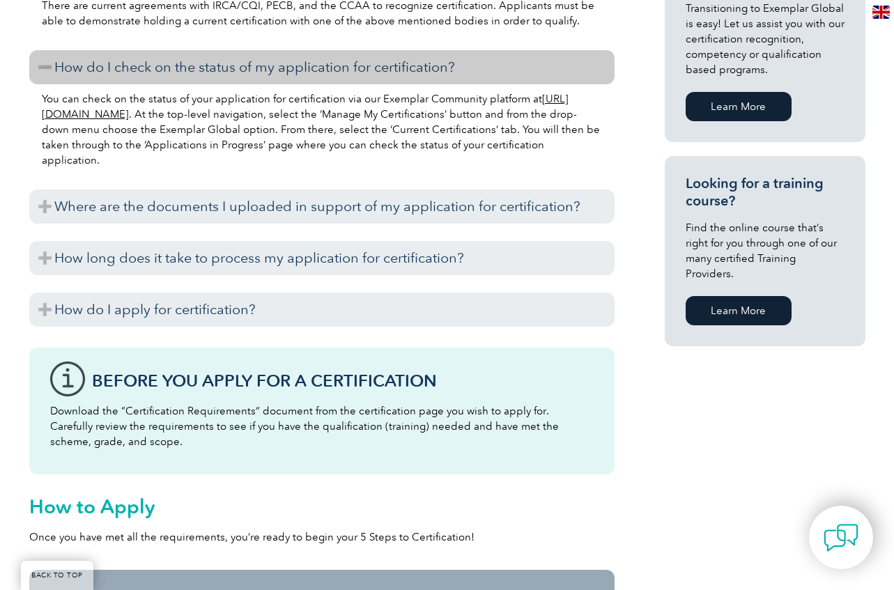
click at [472, 79] on h3 "How do I check on the status of my application for certification?" at bounding box center [321, 67] width 585 height 34
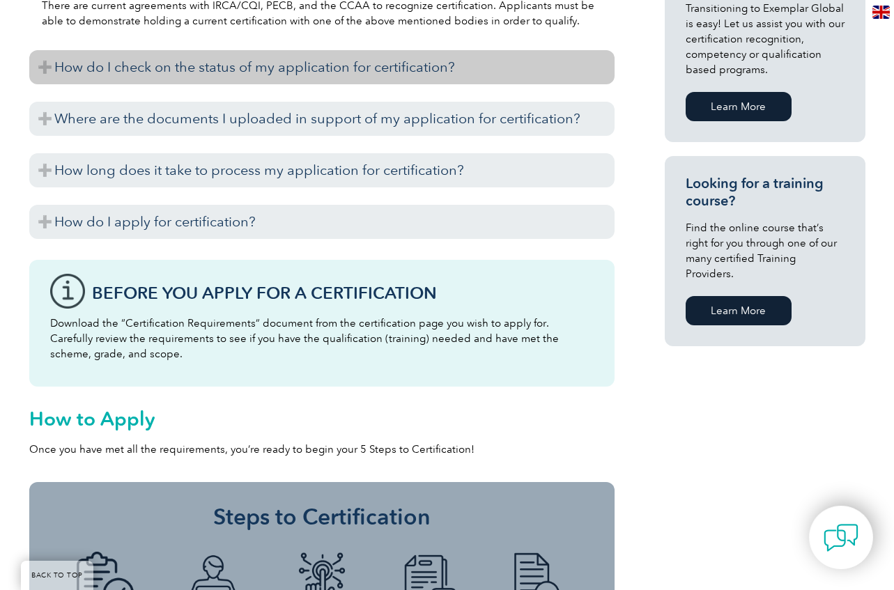
click at [472, 79] on h3 "How do I check on the status of my application for certification?" at bounding box center [321, 67] width 585 height 34
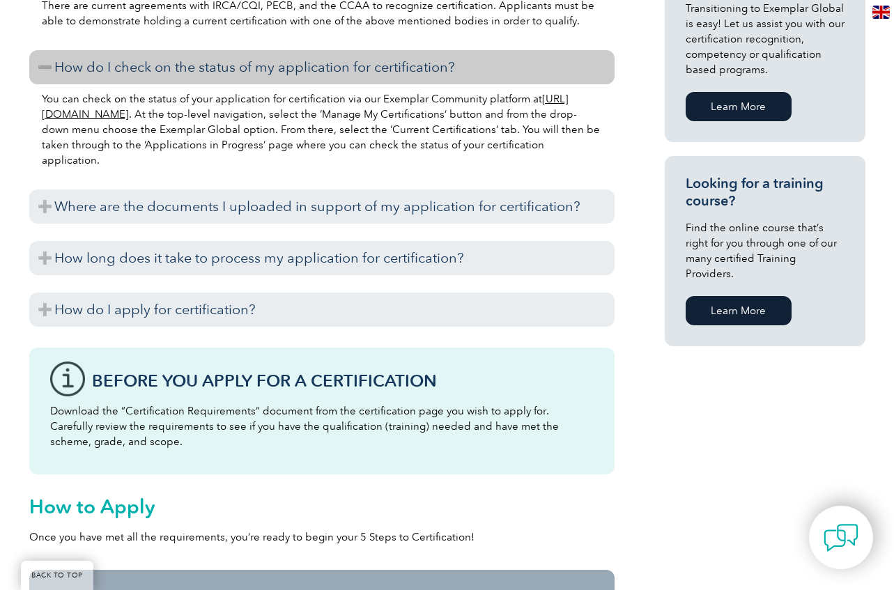
click at [472, 79] on h3 "How do I check on the status of my application for certification?" at bounding box center [321, 67] width 585 height 34
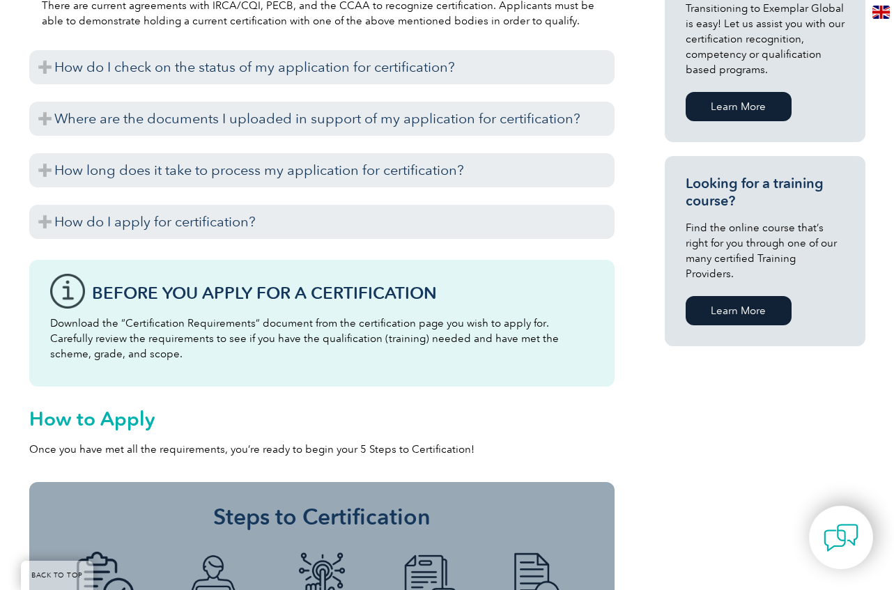
drag, startPoint x: 162, startPoint y: 316, endPoint x: 282, endPoint y: 364, distance: 129.8
click at [282, 364] on div "Before You Apply For a Certification Download the “Certification Requirements” …" at bounding box center [321, 323] width 585 height 127
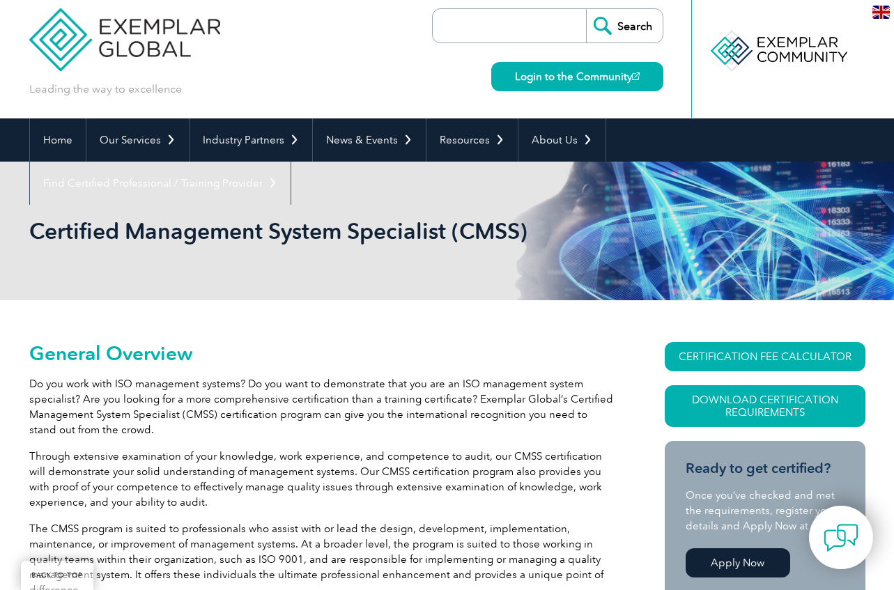
scroll to position [0, 0]
